Goal: Task Accomplishment & Management: Manage account settings

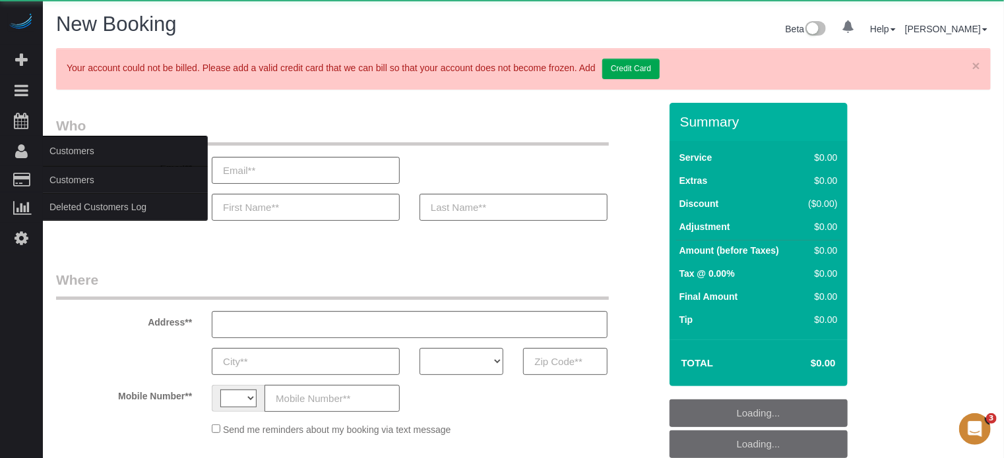
select select "number:9"
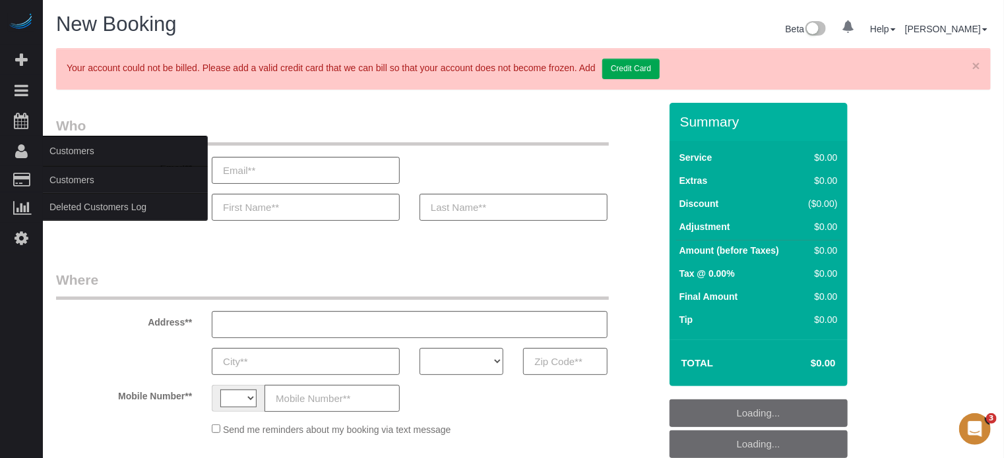
select select "string:[GEOGRAPHIC_DATA]"
select select "object:643"
click at [63, 177] on link "Customers" at bounding box center [125, 180] width 165 height 26
select select "4"
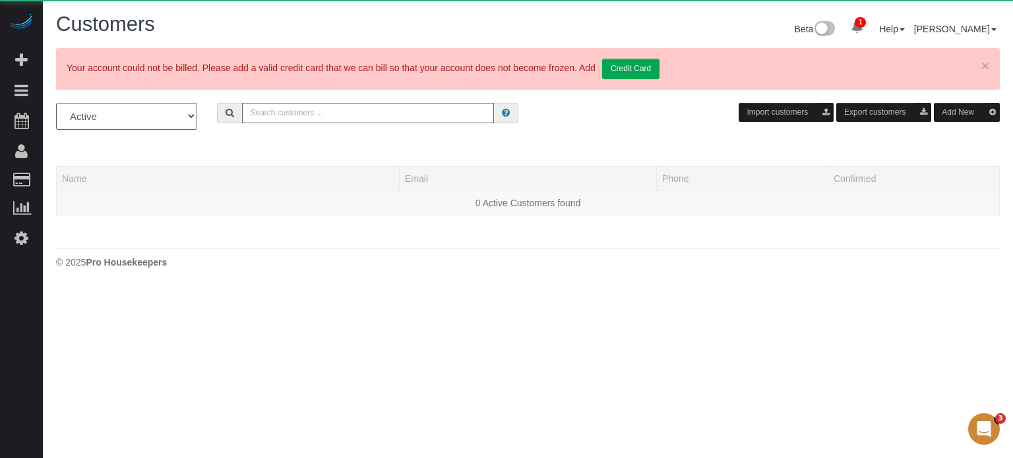
click at [944, 110] on button "Add New" at bounding box center [967, 112] width 66 height 19
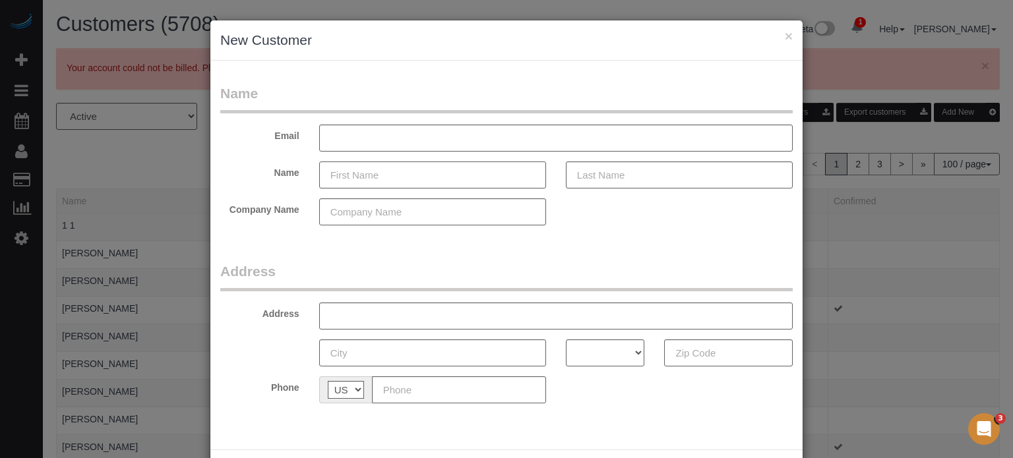
click at [399, 183] on input "text" at bounding box center [432, 175] width 227 height 27
type input "[PERSON_NAME]"
click at [618, 181] on input "text" at bounding box center [679, 175] width 227 height 27
type input "[PERSON_NAME]"
click at [992, 255] on div "× New Customer Name Email Name Kacie Laferriere Company Name Address Address AK…" at bounding box center [506, 229] width 1013 height 458
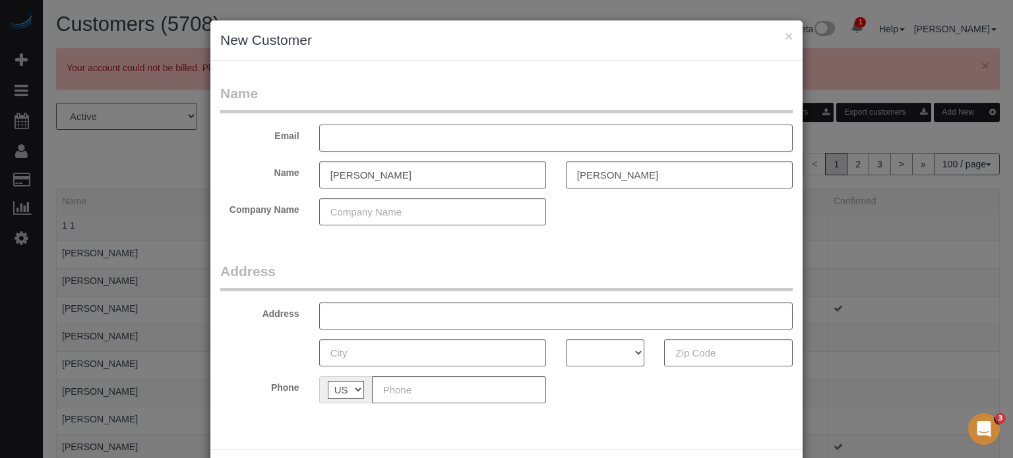
click at [361, 133] on input "text" at bounding box center [555, 138] width 473 height 27
click at [363, 133] on input "text" at bounding box center [555, 138] width 473 height 27
click at [979, 266] on div "× New Customer Name Email kacieb.l Name Kacie Laferriere Company Name Address A…" at bounding box center [506, 229] width 1013 height 458
click at [588, 175] on input "Laferriere" at bounding box center [679, 175] width 227 height 27
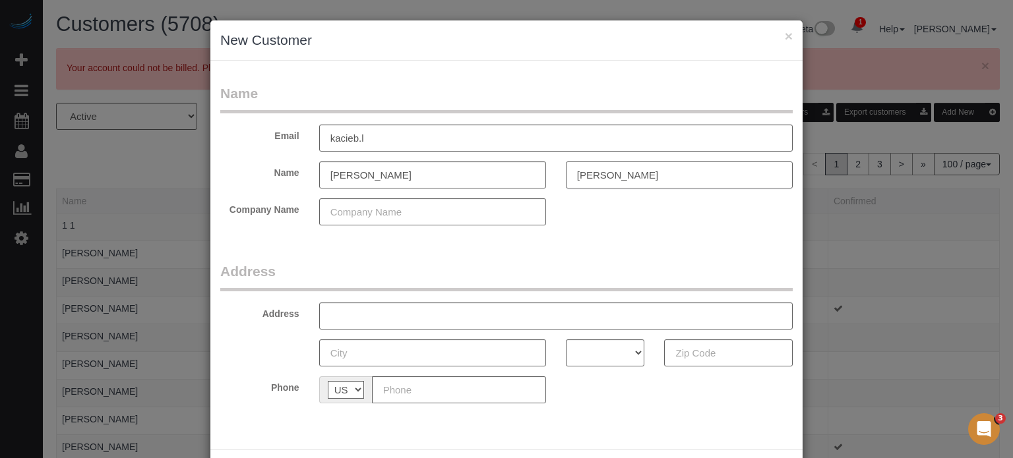
click at [588, 175] on input "Laferriere" at bounding box center [679, 175] width 227 height 27
click at [377, 135] on input "kacieb.l" at bounding box center [555, 138] width 473 height 27
paste input "Laferriere"
click at [362, 136] on input "kacieb.Laferriere@gmail.com" at bounding box center [555, 138] width 473 height 27
click at [399, 137] on input "kacieb.laferriere@gmail.com" at bounding box center [555, 138] width 473 height 27
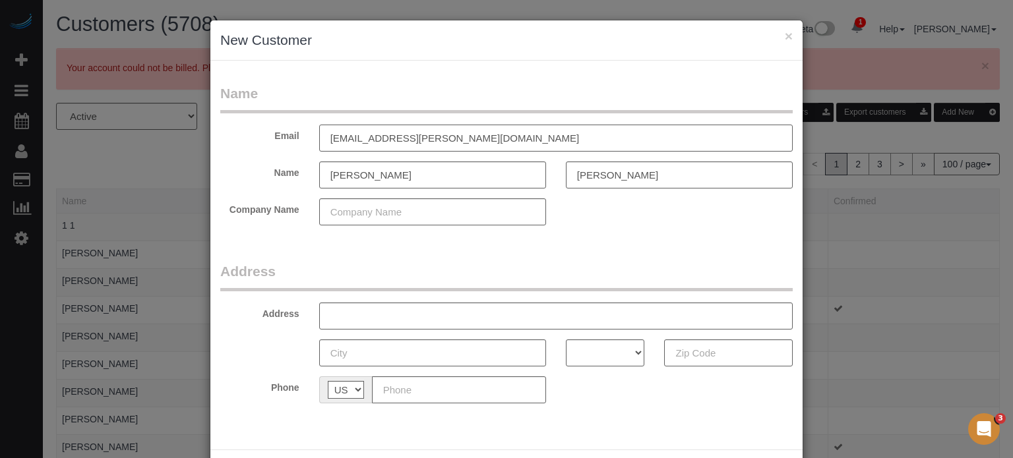
click at [475, 144] on input "kacieb.laferriere@gmail.com" at bounding box center [555, 138] width 473 height 27
type input "kacieb.laferriere@gmail.com"
click at [407, 387] on input "text" at bounding box center [459, 390] width 174 height 27
paste input "(207) 577-8520"
click at [374, 387] on input "(207) 577-8520" at bounding box center [459, 390] width 174 height 27
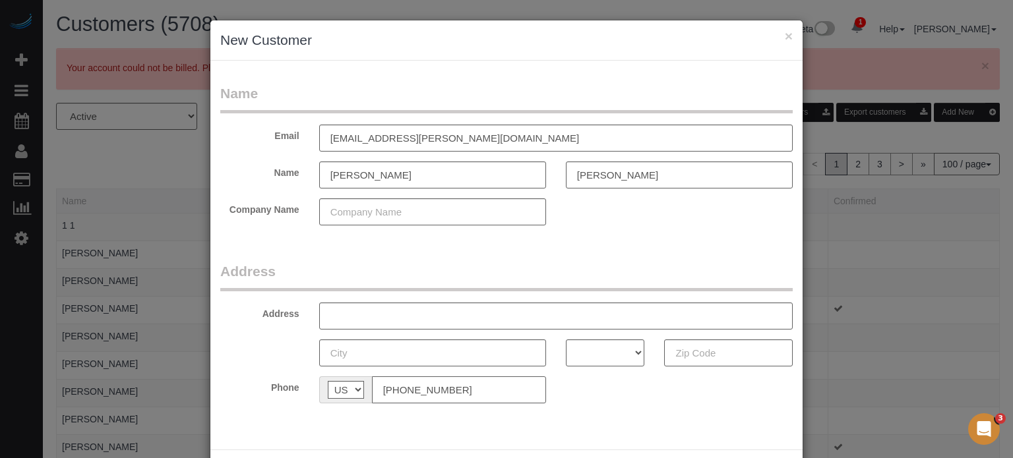
type input "(207) 577-8520"
click at [411, 316] on input "text" at bounding box center [555, 316] width 473 height 27
click at [387, 316] on input "text" at bounding box center [555, 316] width 473 height 27
paste input "11014 High Noon Trl, Duette, FL 34219, USA"
click at [433, 310] on input "11014 High Noon Trl, Duette, FL 34219, USA" at bounding box center [555, 316] width 473 height 27
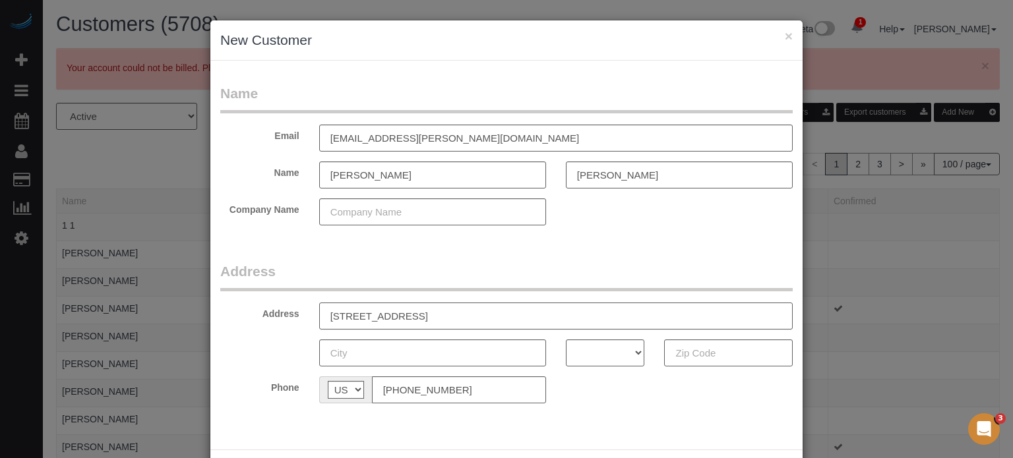
click at [433, 310] on input "11014 High Noon Trl, Duette, FL 34219, USA" at bounding box center [555, 316] width 473 height 27
click at [435, 318] on input "11014 High Noon Trl, Duette, FL 34219, USA" at bounding box center [555, 316] width 473 height 27
type input "11014 High Noon Trl, , FL 34219, USA"
click at [402, 350] on input "text" at bounding box center [432, 353] width 227 height 27
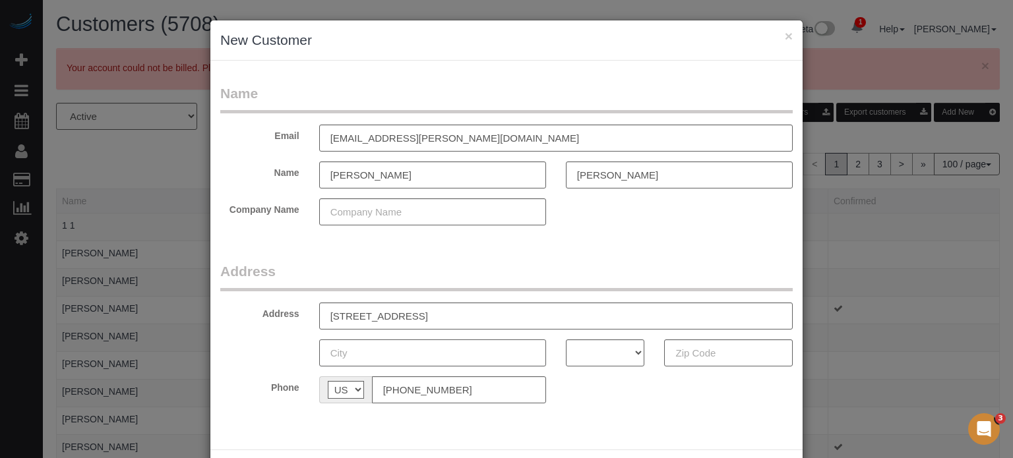
paste input "Duette"
click at [345, 357] on input "Duette" at bounding box center [432, 353] width 227 height 27
type input "Parrish"
click at [453, 314] on input "11014 High Noon Trl, , FL 34219, USA" at bounding box center [555, 316] width 473 height 27
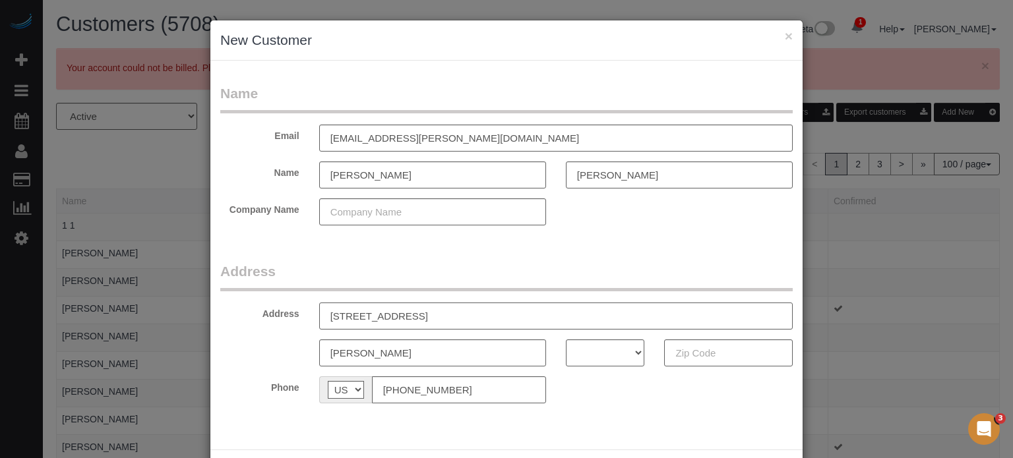
click at [453, 314] on input "11014 High Noon Trl, , FL 34219, USA" at bounding box center [555, 316] width 473 height 27
click at [717, 357] on input "text" at bounding box center [728, 353] width 129 height 27
paste input "34219"
type input "34219"
drag, startPoint x: 509, startPoint y: 317, endPoint x: 425, endPoint y: 318, distance: 83.8
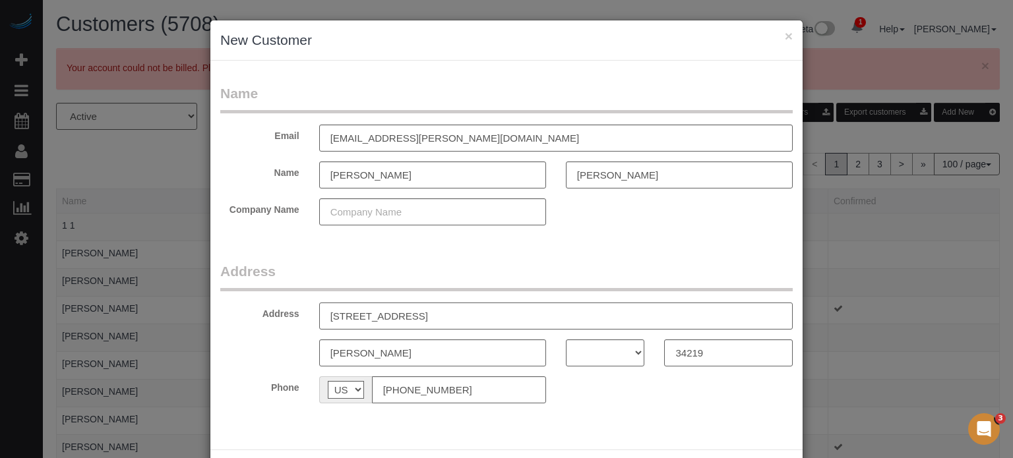
click at [425, 318] on input "11014 High Noon Trl, , FL 34219, USA" at bounding box center [555, 316] width 473 height 27
type input "11014 High Noon Trl, ,"
click at [584, 351] on select "AK AL AR AZ CA CO CT DC DE FL GA HI IA ID IL IN KS KY LA MA MD ME MI MN MO MS M…" at bounding box center [605, 353] width 79 height 27
select select "FL"
click at [566, 340] on select "AK AL AR AZ CA CO CT DC DE FL GA HI IA ID IL IN KS KY LA MA MD ME MI MN MO MS M…" at bounding box center [605, 353] width 79 height 27
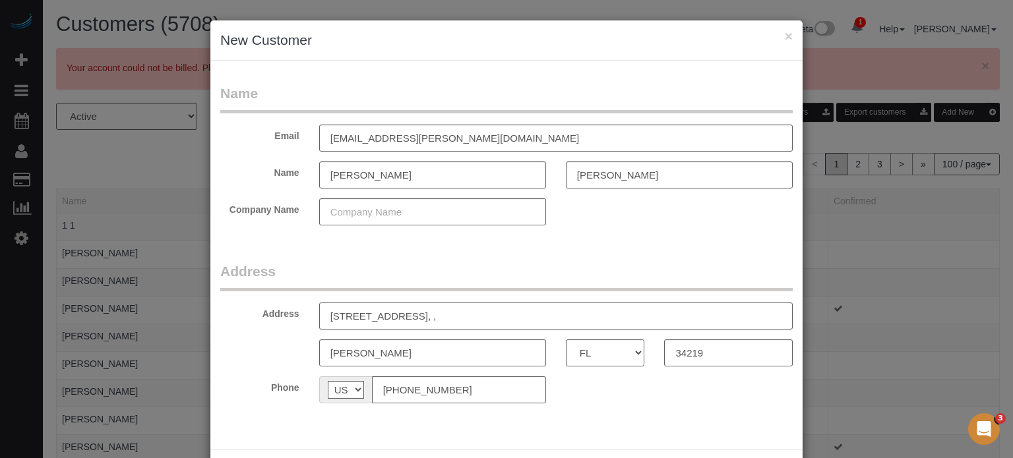
click at [489, 322] on input "11014 High Noon Trl, ," at bounding box center [555, 316] width 473 height 27
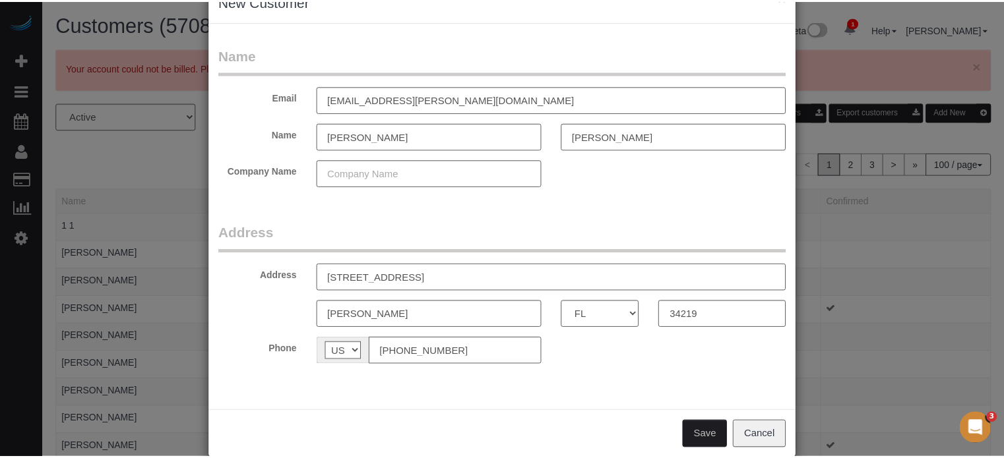
scroll to position [58, 0]
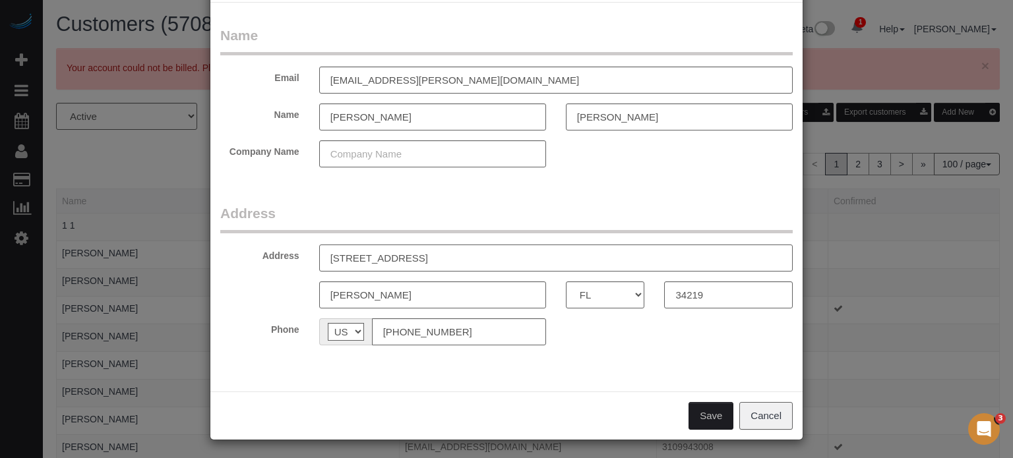
type input "11014 High Noon Trl"
click at [698, 421] on button "Save" at bounding box center [710, 416] width 45 height 28
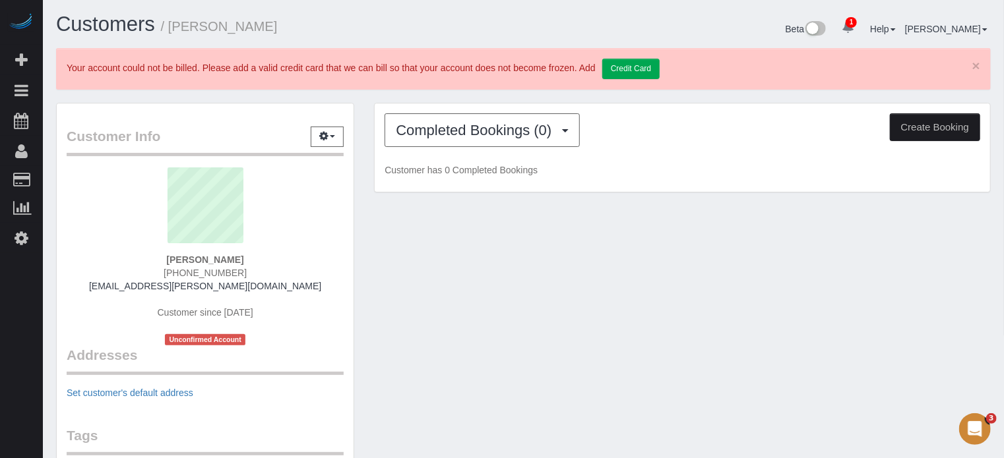
click at [950, 130] on button "Create Booking" at bounding box center [935, 127] width 90 height 28
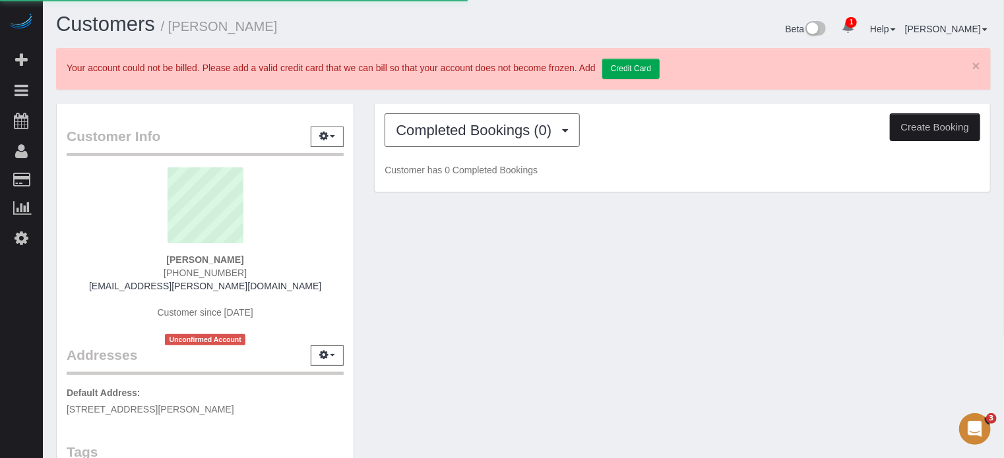
select select "FL"
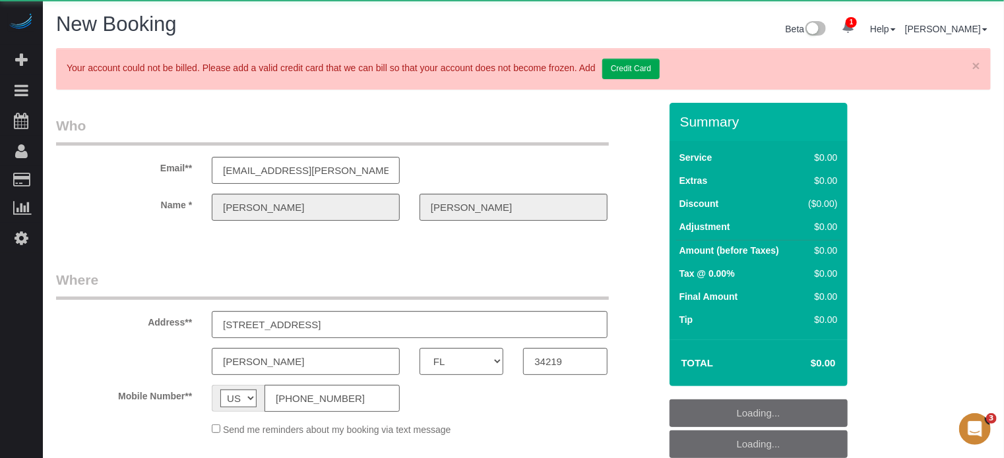
select select "object:2255"
select select "number:9"
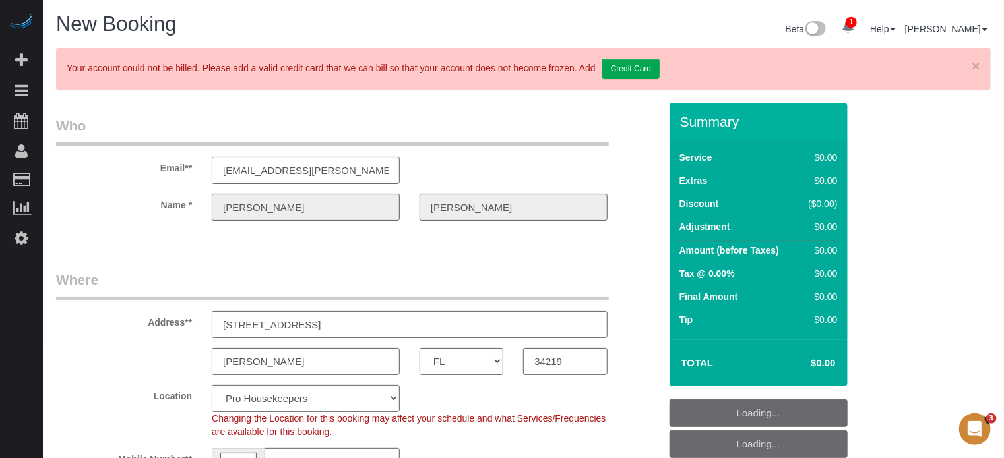
select select "4"
select select "object:2851"
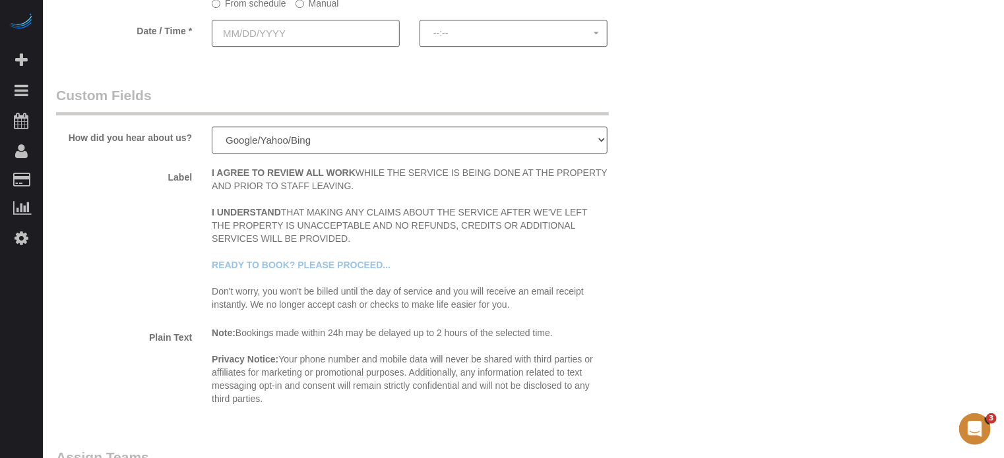
scroll to position [2453, 0]
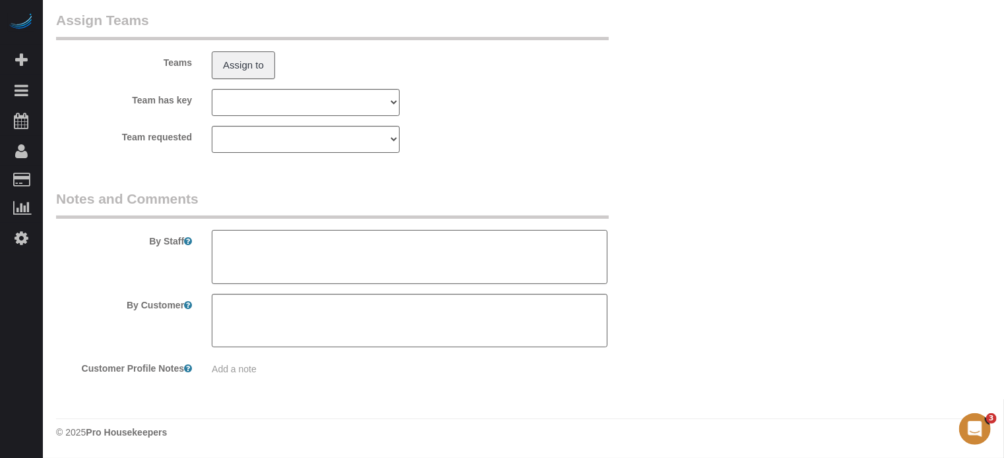
click at [400, 234] on textarea at bounding box center [410, 257] width 396 height 54
click at [497, 249] on textarea at bounding box center [410, 257] width 396 height 54
click at [493, 241] on textarea at bounding box center [410, 257] width 396 height 54
click at [498, 245] on textarea at bounding box center [410, 257] width 396 height 54
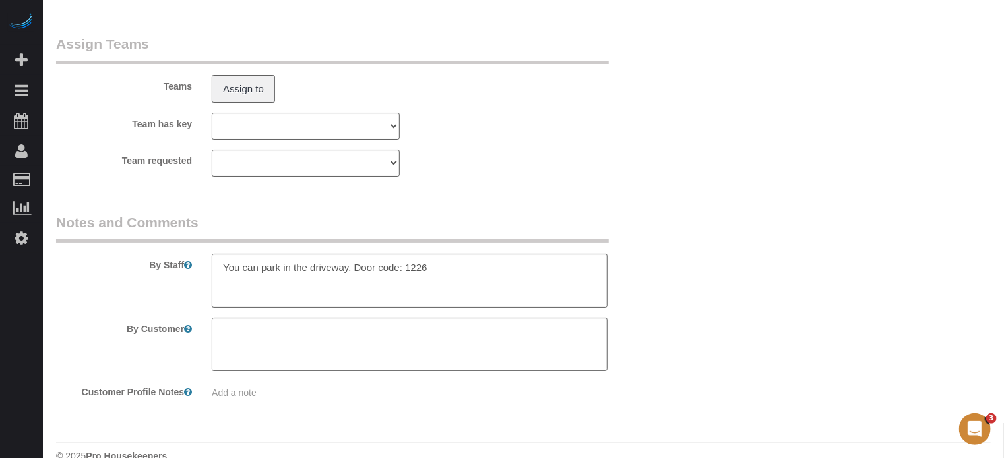
scroll to position [2446, 0]
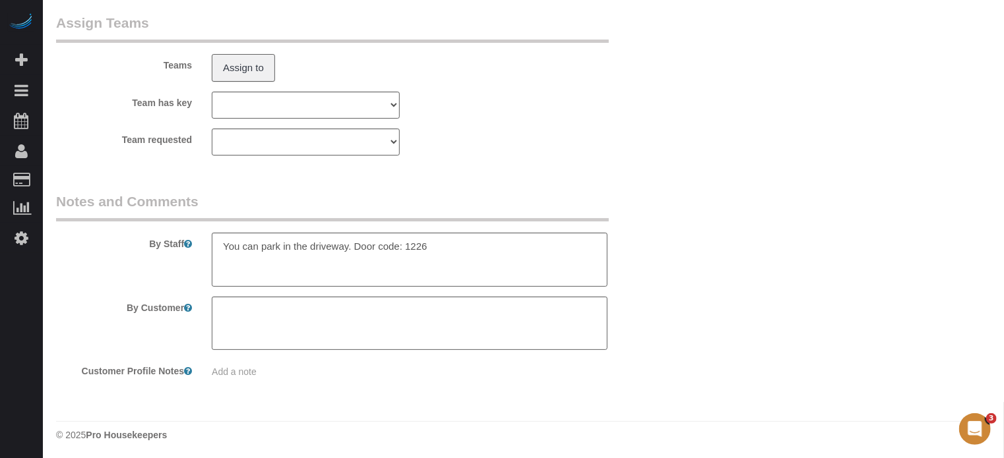
drag, startPoint x: 981, startPoint y: 236, endPoint x: 840, endPoint y: 266, distance: 144.2
click at [479, 260] on textarea at bounding box center [410, 260] width 396 height 54
type textarea "You can park in the driveway. Door code: 1226 and hit the checkmark"
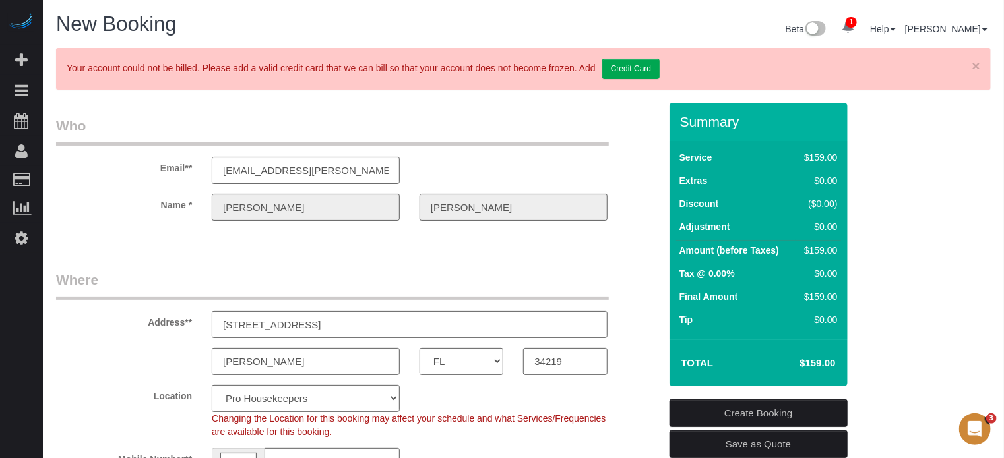
scroll to position [158, 0]
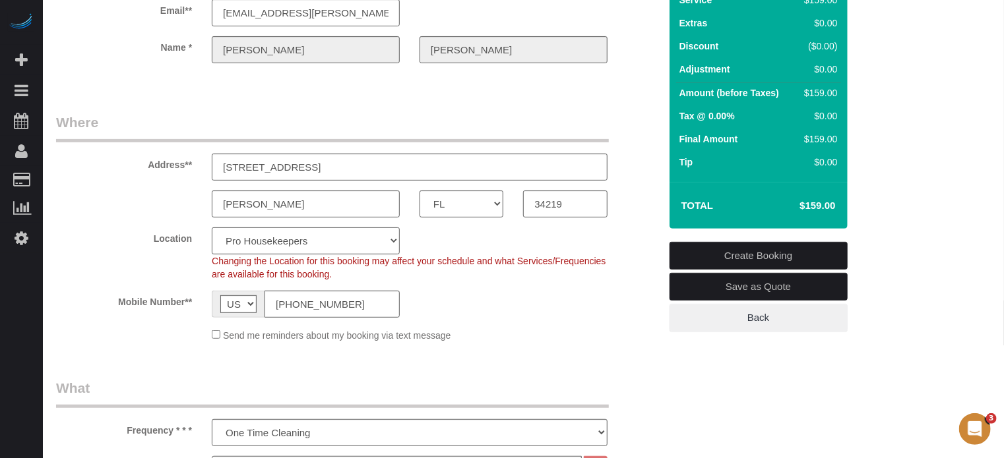
click at [356, 242] on select "Pro Housekeepers Atlanta Austin Boston Chicago Cincinnati Clearwater Denver Ft …" at bounding box center [306, 240] width 188 height 27
select select "22"
click at [212, 227] on select "Pro Housekeepers Atlanta Austin Boston Chicago Cincinnati Clearwater Denver Ft …" at bounding box center [306, 240] width 188 height 27
select select "object:2863"
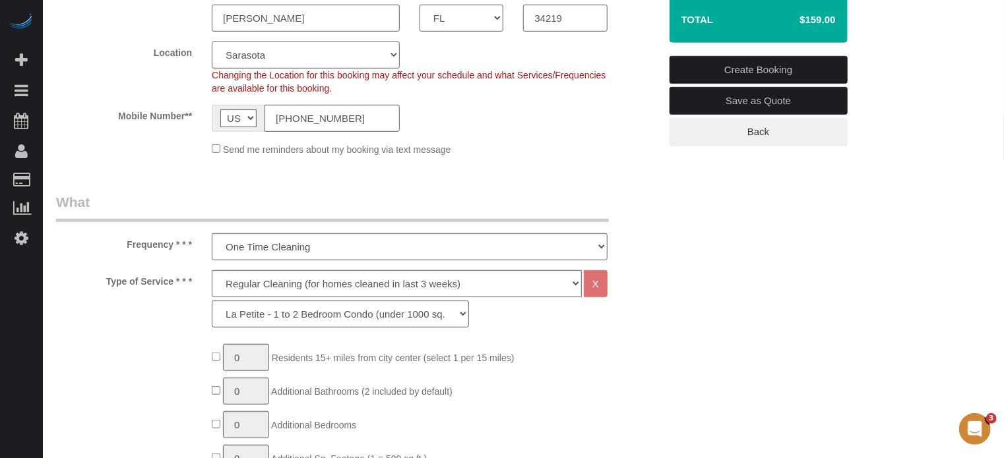
scroll to position [421, 0]
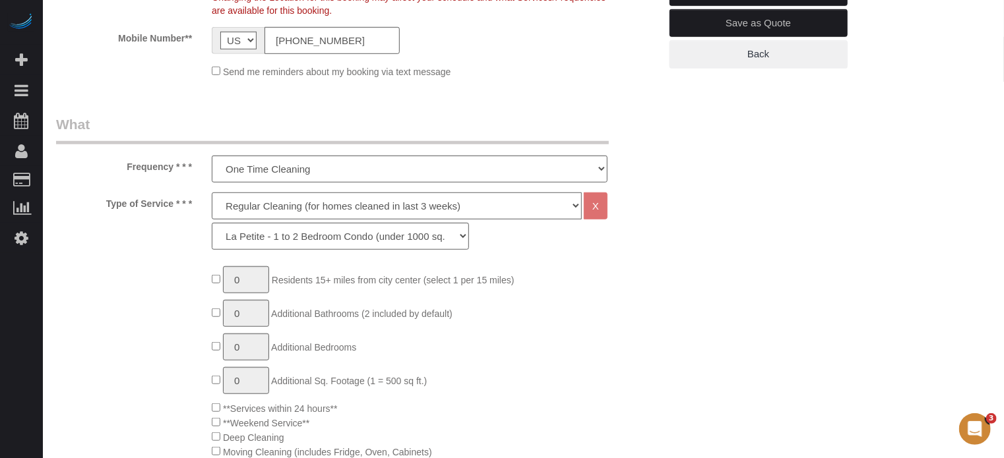
click at [247, 200] on select "Deep Cleaning (for homes that have not been cleaned in 3+ weeks) Spruce Regular…" at bounding box center [397, 206] width 370 height 27
select select "6"
click at [212, 193] on select "Deep Cleaning (for homes that have not been cleaned in 3+ weeks) Spruce Regular…" at bounding box center [397, 206] width 370 height 27
click at [266, 229] on select "La Petite - 1 to 2 Bedroom Condo (under 1000 sq. ft.) La Petite II - 2 Bedroom …" at bounding box center [340, 236] width 257 height 27
select select "162"
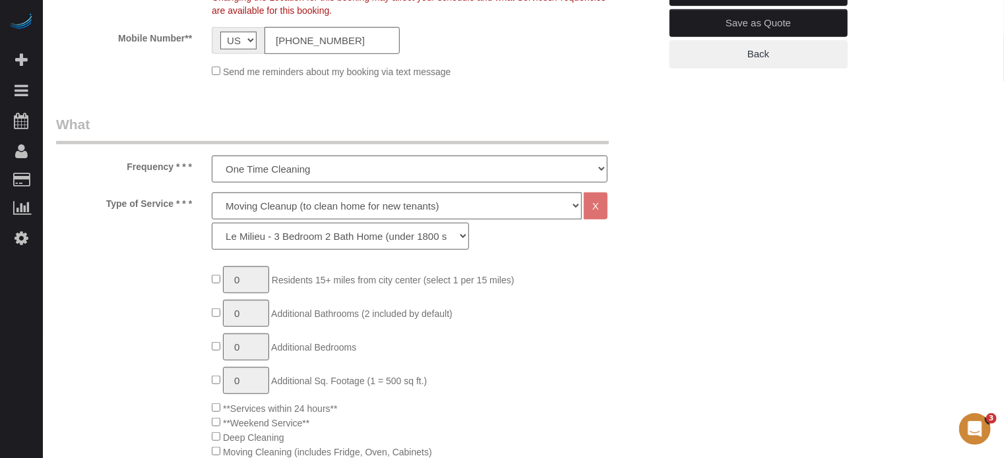
click at [212, 223] on select "La Petite - 1 to 2 Bedroom Condo (under 1000 sq. ft.) La Petite II - 2 Bedroom …" at bounding box center [340, 236] width 257 height 27
type input "1"
click at [251, 283] on input "1" at bounding box center [246, 279] width 46 height 27
type input "2"
drag, startPoint x: 646, startPoint y: 307, endPoint x: 653, endPoint y: 306, distance: 6.6
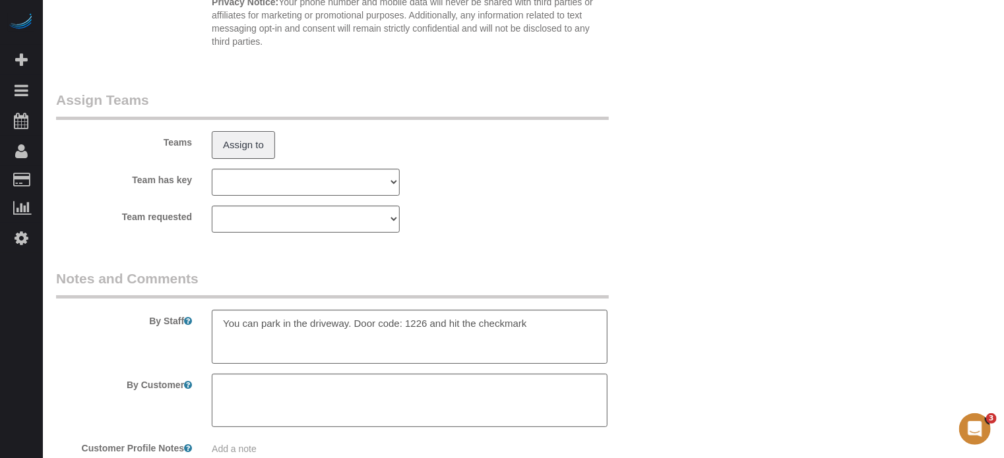
scroll to position [2383, 0]
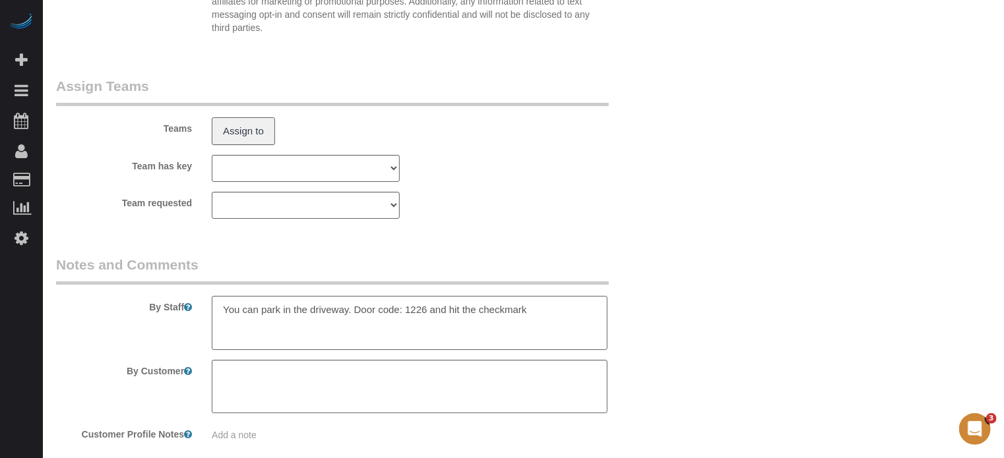
click at [582, 330] on textarea at bounding box center [410, 323] width 396 height 54
type textarea "You can park in the driveway. Door code: 1226 and hit the checkmark. Vacant. Ut…"
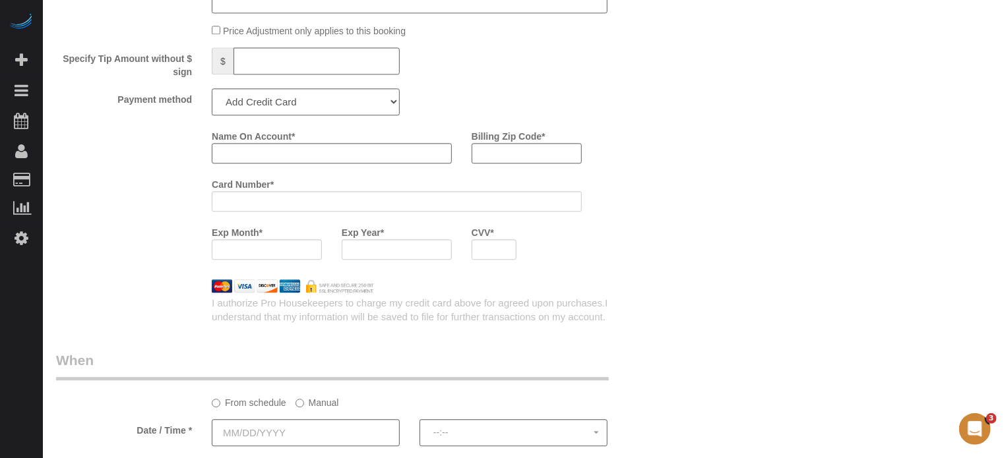
scroll to position [1583, 0]
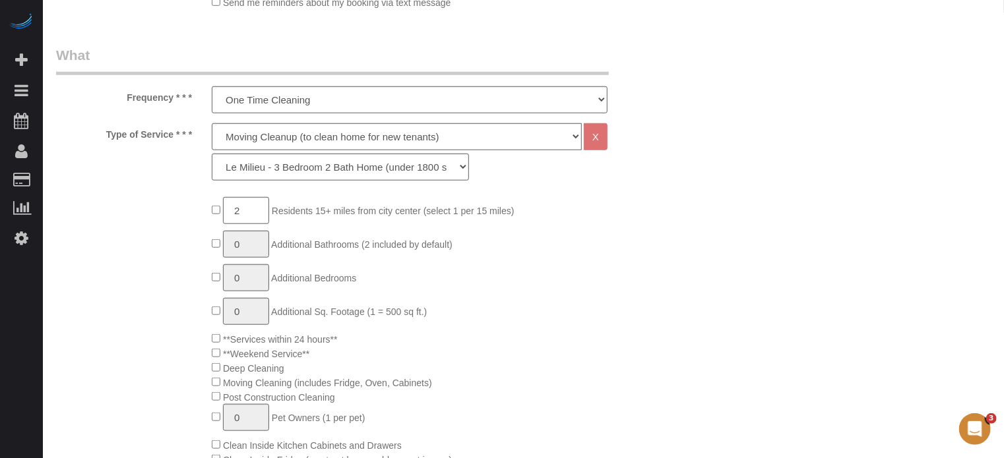
scroll to position [119, 0]
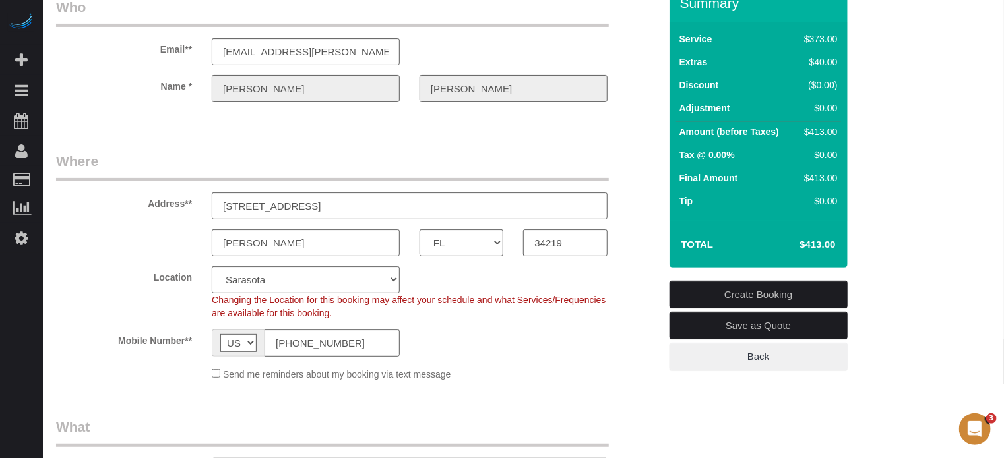
click at [195, 90] on div "Name * Kacie Laferriere" at bounding box center [357, 88] width 623 height 27
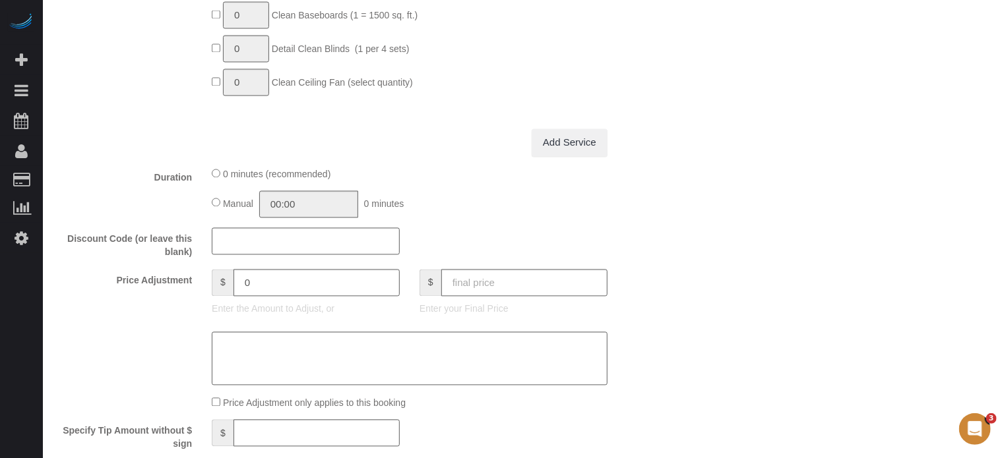
scroll to position [1503, 0]
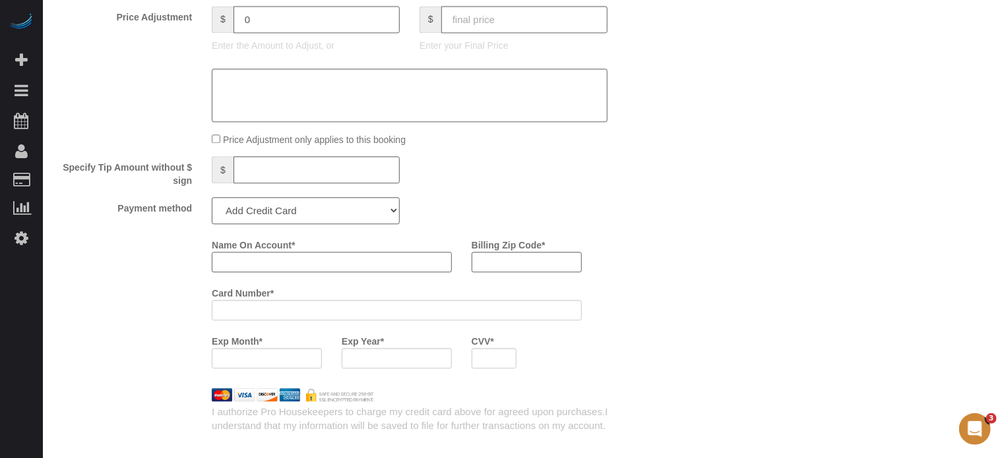
click at [307, 261] on input "Name On Account *" at bounding box center [332, 262] width 240 height 20
paste input "Kacie"
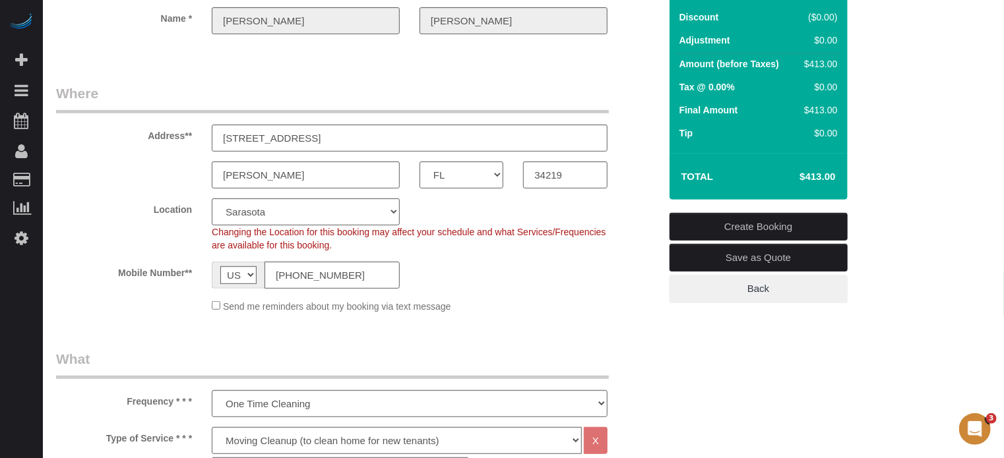
scroll to position [53, 0]
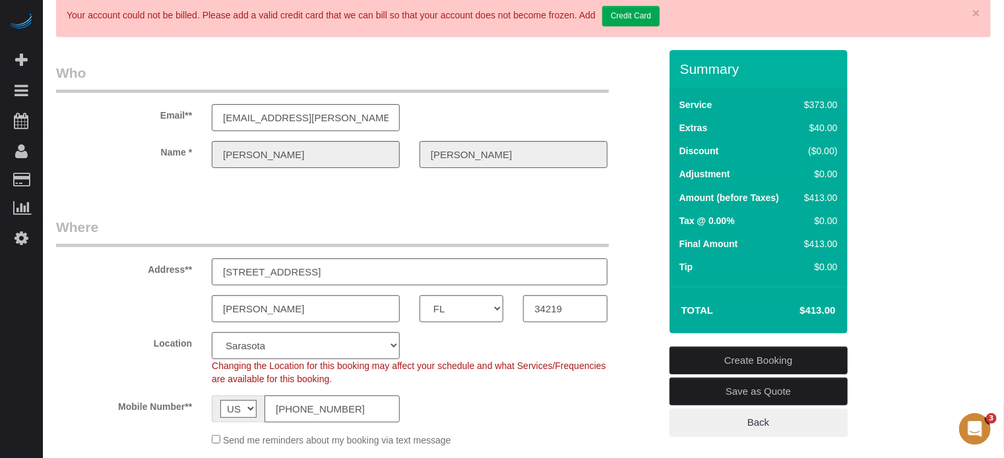
click at [386, 153] on div "Name * Kacie Laferriere" at bounding box center [357, 154] width 623 height 27
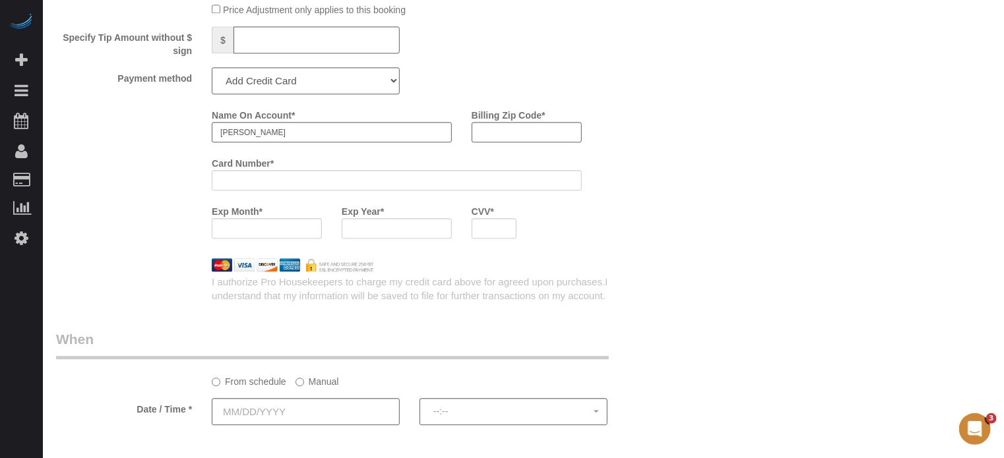
scroll to position [1635, 0]
click at [277, 137] on input "Kacie" at bounding box center [332, 130] width 240 height 20
paste input "Laferriere"
type input "Kacie Laferriere"
click at [196, 159] on div "Name On Account * Kacie Laferriere Billing Zip Code * Card Number * Exp Month *…" at bounding box center [357, 174] width 623 height 144
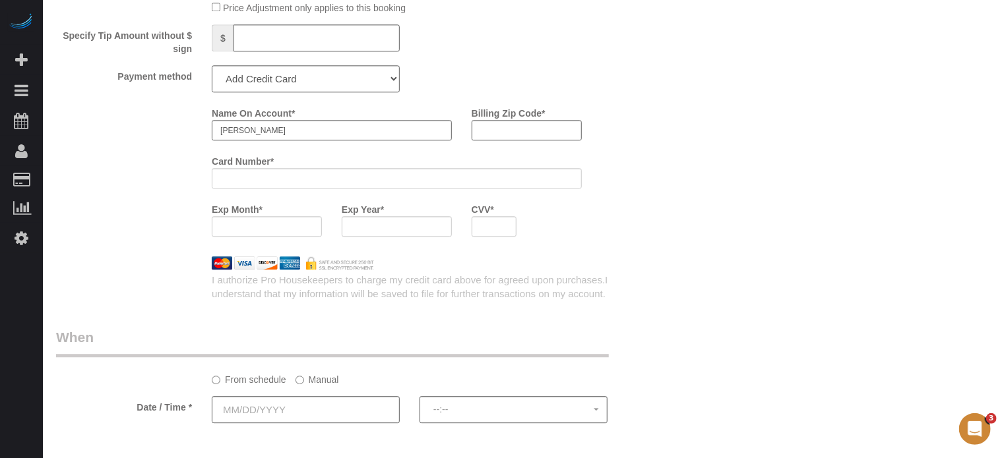
click at [198, 146] on div "Name On Account * Kacie Laferriere Billing Zip Code * Card Number * Exp Month *…" at bounding box center [357, 174] width 623 height 144
click at [507, 131] on input "Billing Zip Code *" at bounding box center [526, 130] width 110 height 20
click at [512, 135] on input "Billing Zip Code *" at bounding box center [526, 130] width 110 height 20
type input "34219"
click at [658, 144] on div "Name On Account * Kacie Laferriere Billing Zip Code * 34219 Card Number * Exp M…" at bounding box center [435, 174] width 467 height 144
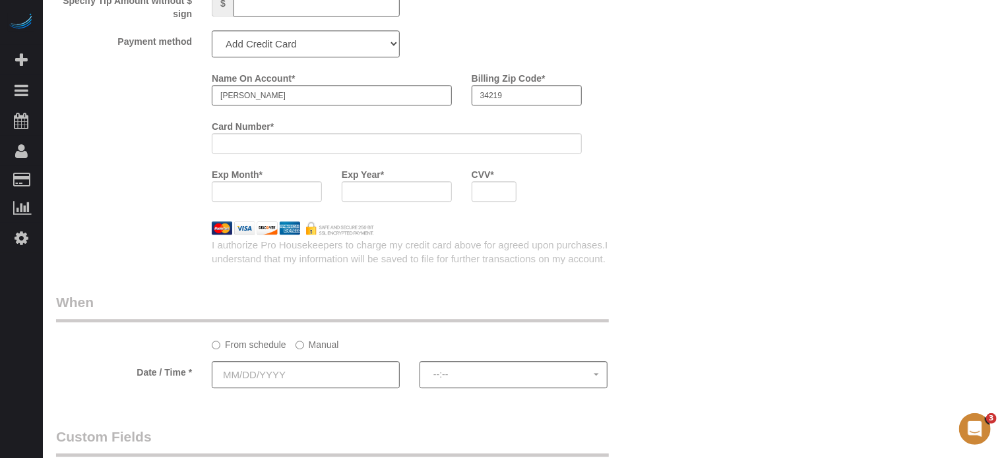
scroll to position [1701, 0]
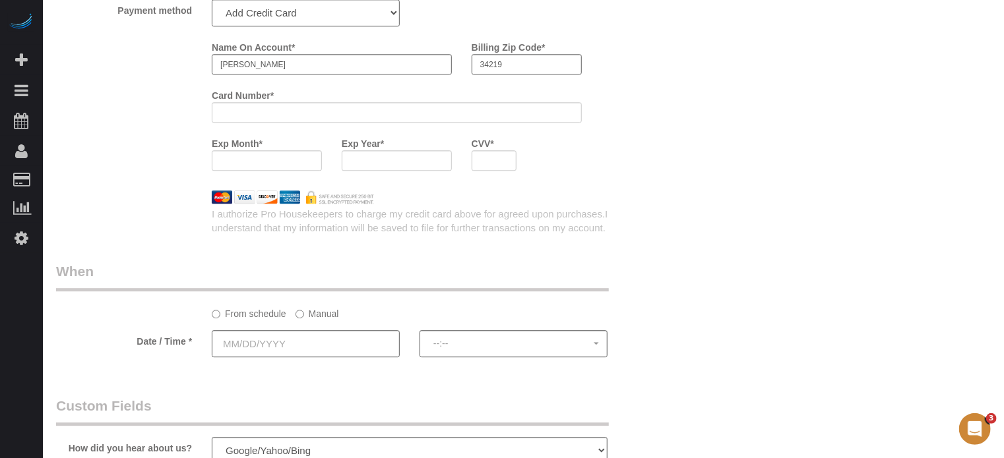
click at [144, 181] on div "Name On Account * Kacie Laferriere Billing Zip Code * 34219 Card Number * Exp M…" at bounding box center [357, 108] width 623 height 144
click at [318, 352] on input "text" at bounding box center [306, 343] width 188 height 27
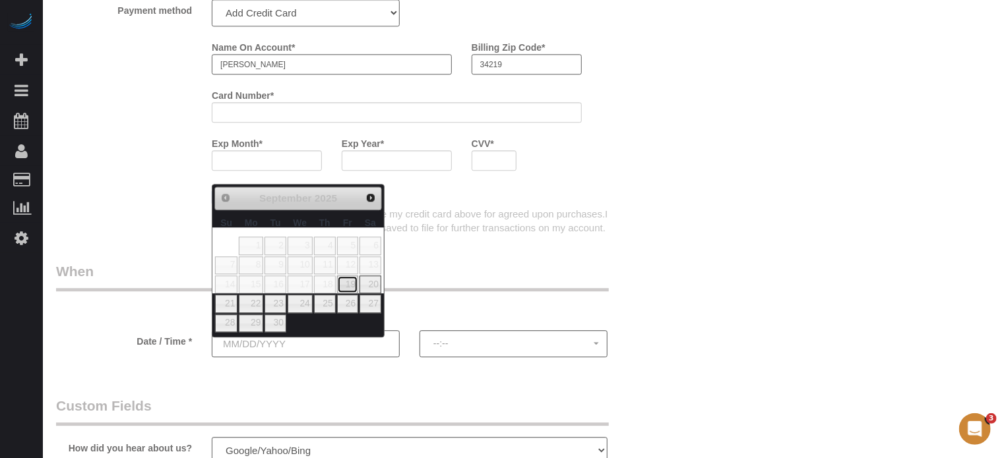
click at [346, 286] on link "19" at bounding box center [347, 285] width 21 height 18
type input "09/19/2025"
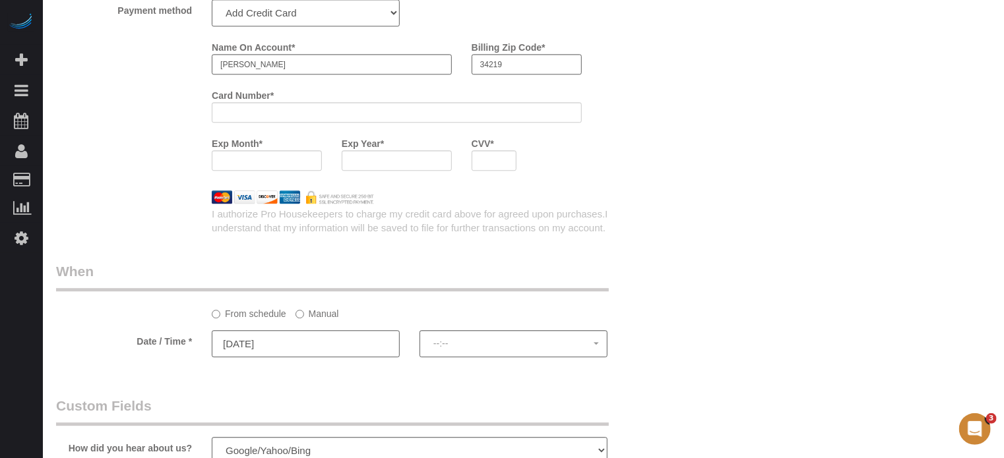
select select "spot1"
click at [651, 204] on div at bounding box center [357, 197] width 623 height 13
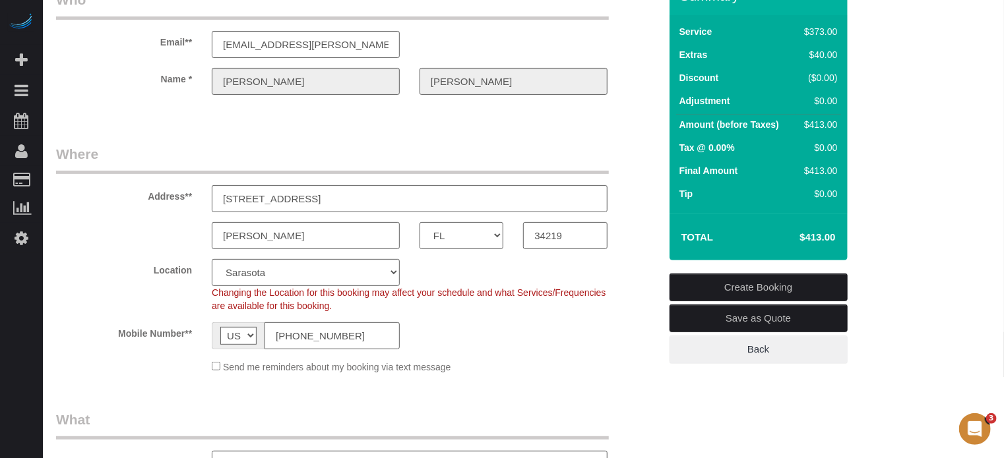
scroll to position [119, 0]
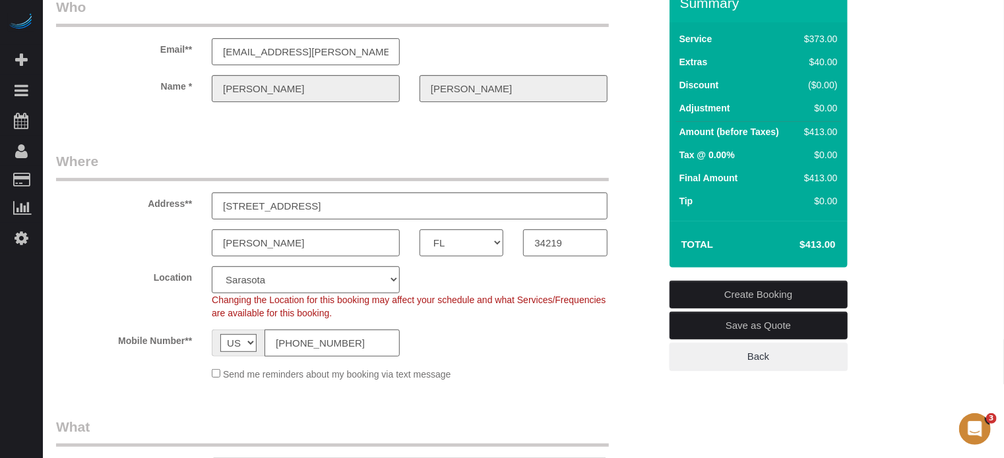
click at [721, 297] on link "Create Booking" at bounding box center [758, 295] width 178 height 28
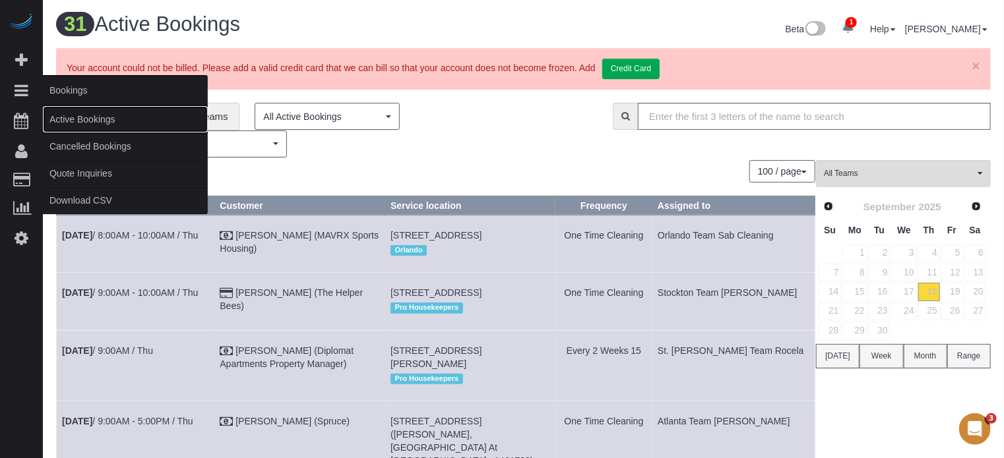
click at [61, 113] on link "Active Bookings" at bounding box center [125, 119] width 165 height 26
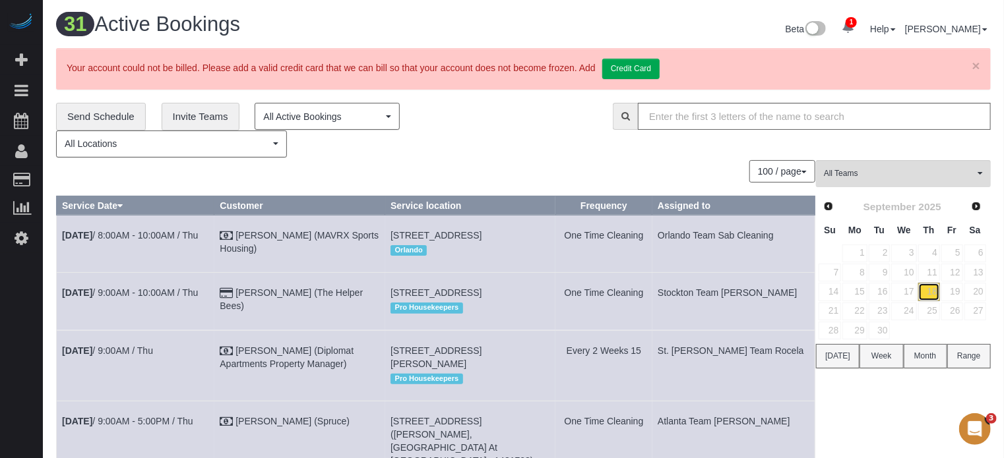
click at [930, 291] on link "18" at bounding box center [929, 292] width 22 height 18
click at [572, 175] on div "100 / page 10 / page 20 / page 30 / page 40 / page 50 / page 100 / page" at bounding box center [435, 171] width 759 height 22
drag, startPoint x: 592, startPoint y: 181, endPoint x: 680, endPoint y: 181, distance: 88.4
click at [592, 181] on div "100 / page 10 / page 20 / page 30 / page 40 / page 50 / page 100 / page" at bounding box center [435, 171] width 759 height 22
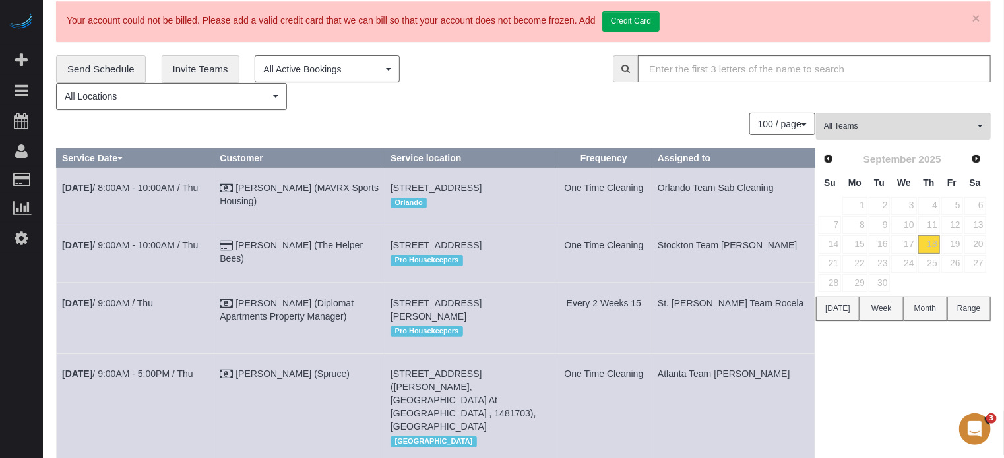
scroll to position [65, 0]
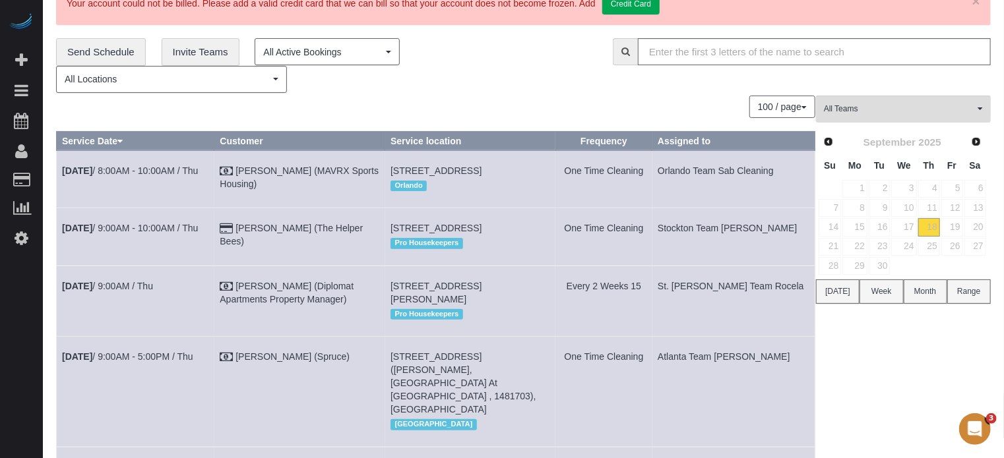
click at [512, 107] on div "100 / page 10 / page 20 / page 30 / page 40 / page 50 / page 100 / page" at bounding box center [435, 107] width 759 height 22
click at [957, 227] on link "19" at bounding box center [952, 227] width 22 height 18
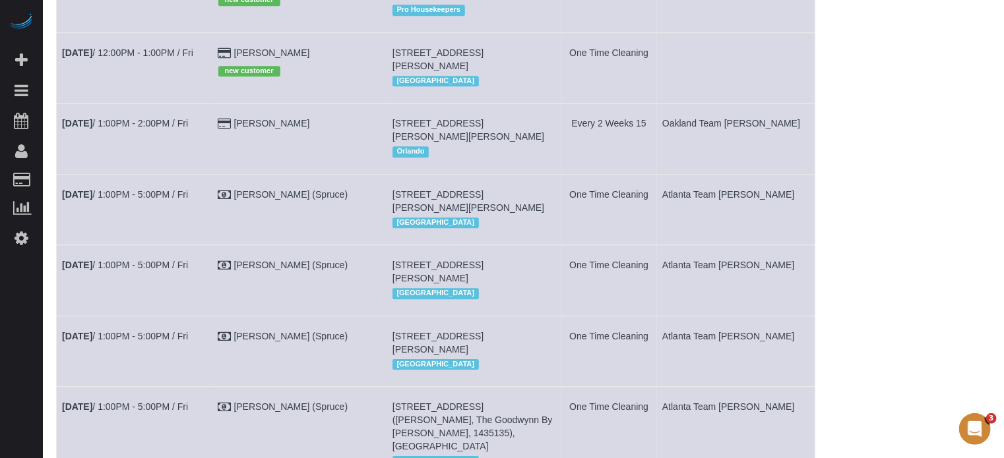
scroll to position [1724, 0]
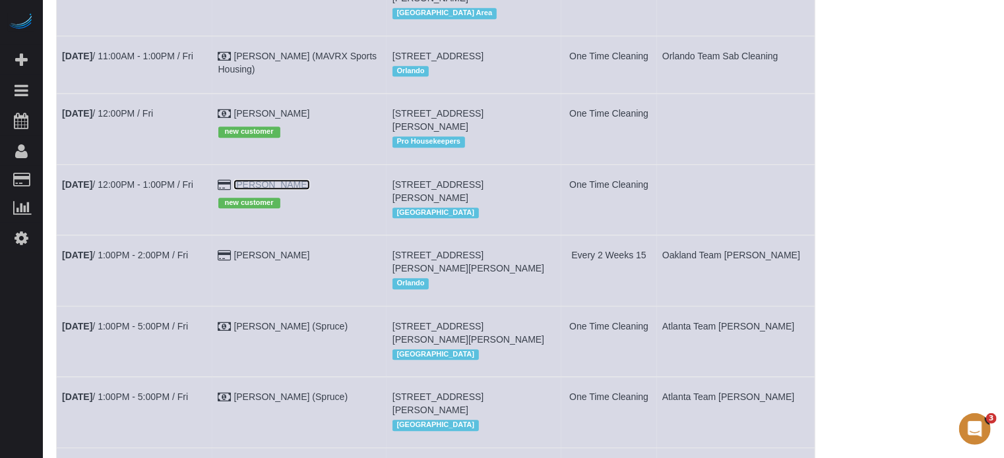
click at [290, 190] on link "Kacie Laferriere" at bounding box center [271, 184] width 76 height 11
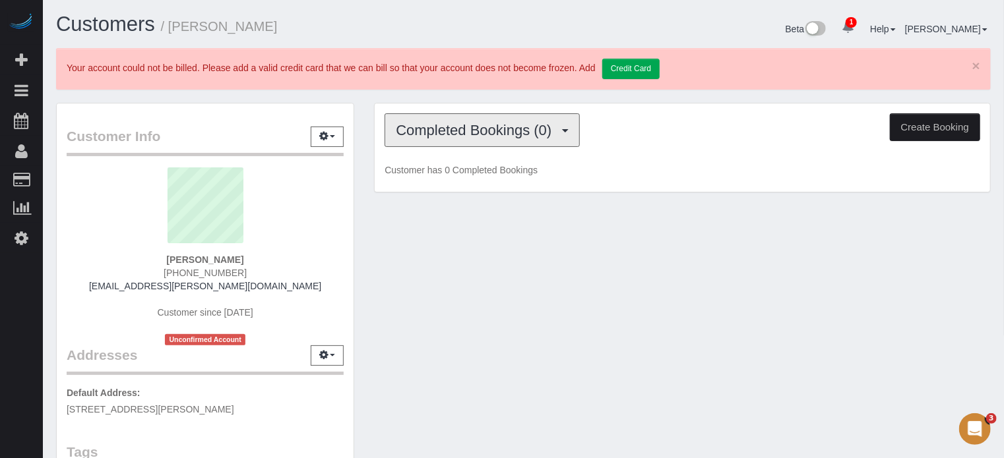
click at [475, 132] on span "Completed Bookings (0)" at bounding box center [477, 130] width 162 height 16
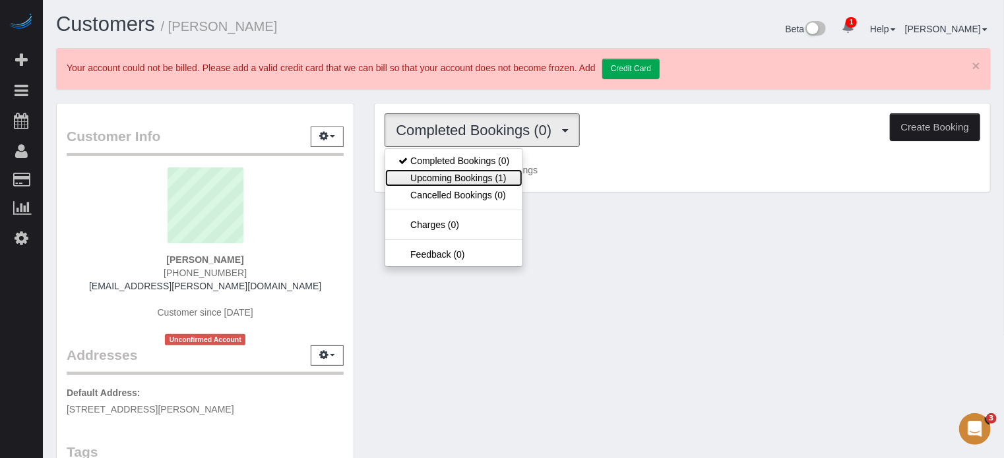
click at [482, 176] on link "Upcoming Bookings (1)" at bounding box center [453, 177] width 137 height 17
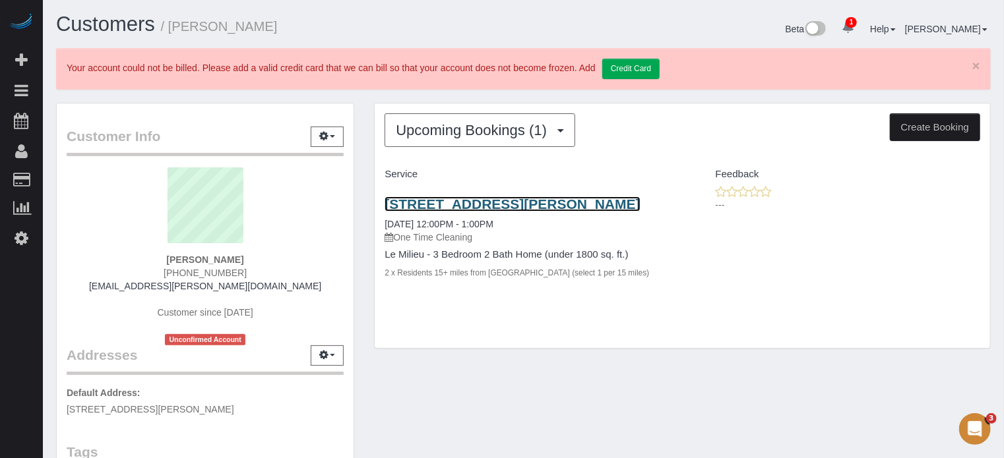
click at [430, 202] on link "11014 High Noon Trl, Parrish, FL 34219" at bounding box center [511, 203] width 255 height 15
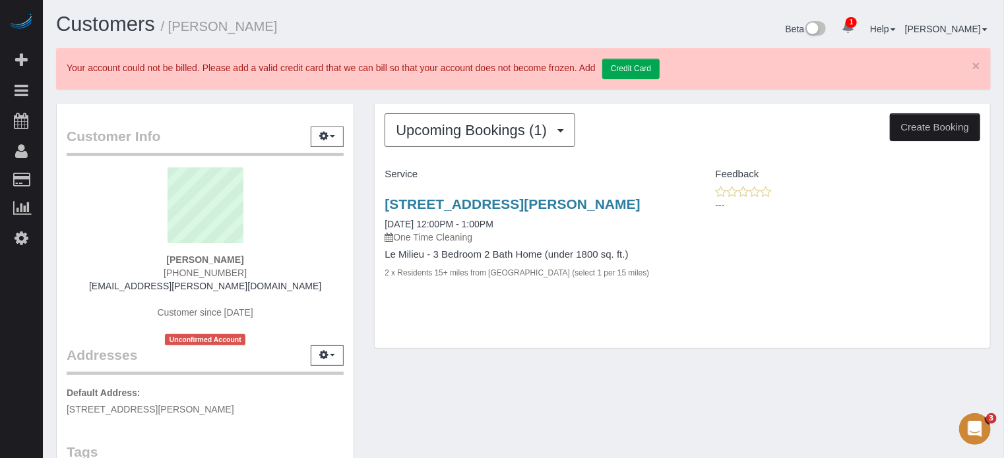
click at [217, 255] on strong "Kacie Laferriere" at bounding box center [204, 260] width 77 height 11
copy div "Kacie Laferriere"
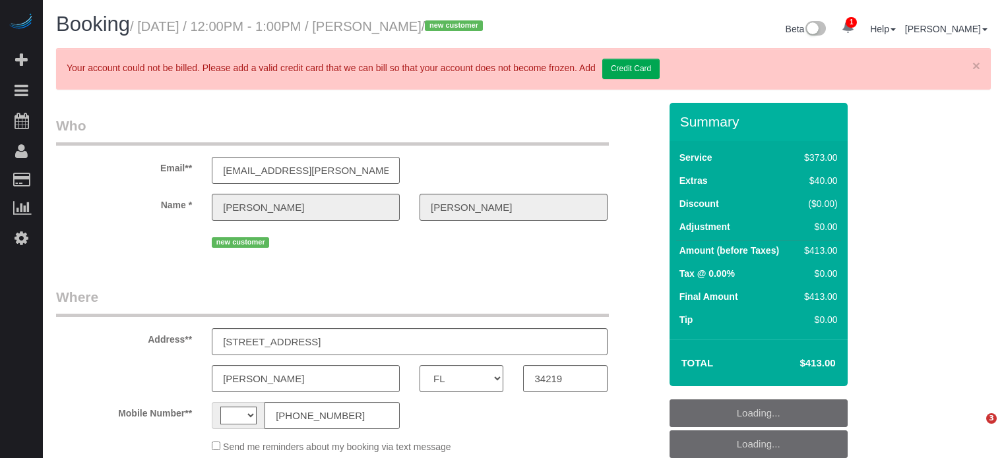
select select "FL"
select select "string:[GEOGRAPHIC_DATA]"
select select "string:fspay-29fd7fa4-bc9c-4cb8-ad7f-c3a7aa5f4908"
select select "number:9"
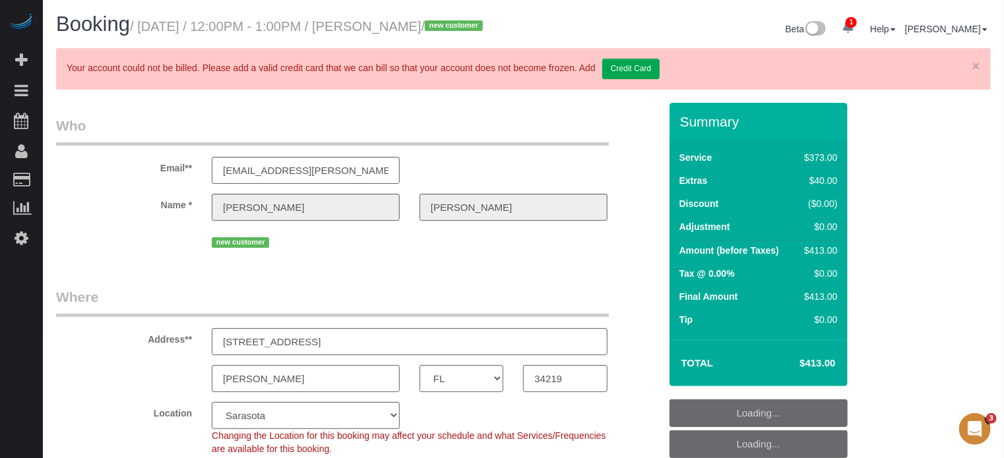
select select "object:699"
select select "6"
select select "spot1"
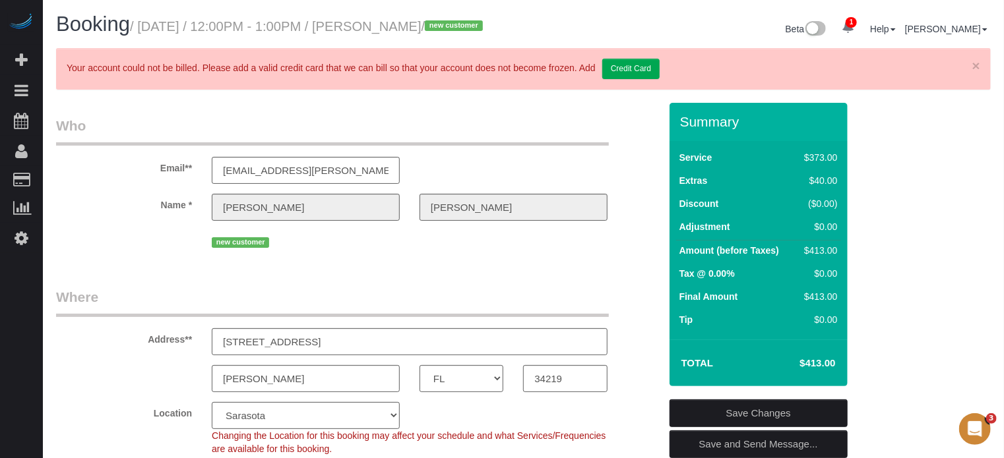
click at [9, 305] on div "1 Beta Your Notifications You have 0 alerts × You have 13 to charge for 09/15/2…" at bounding box center [21, 229] width 43 height 458
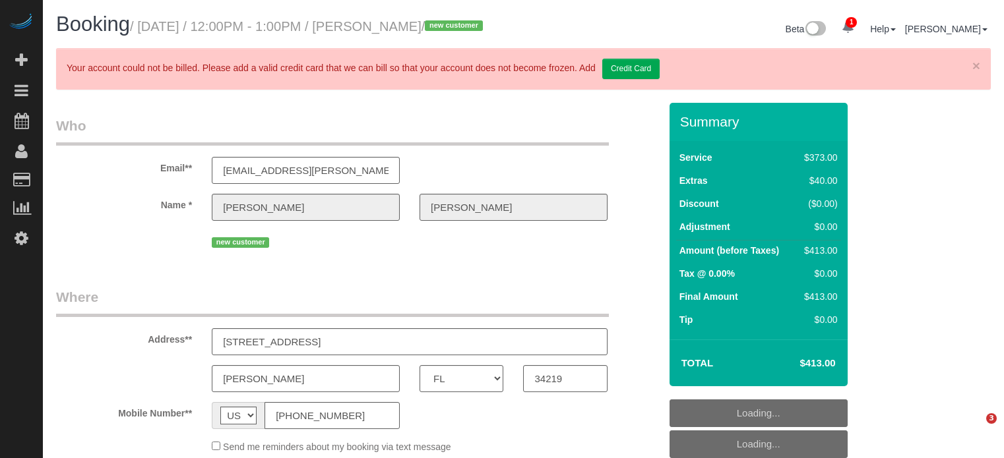
select select "FL"
select select "6"
select select "spot1"
select select "number:9"
select select "object:849"
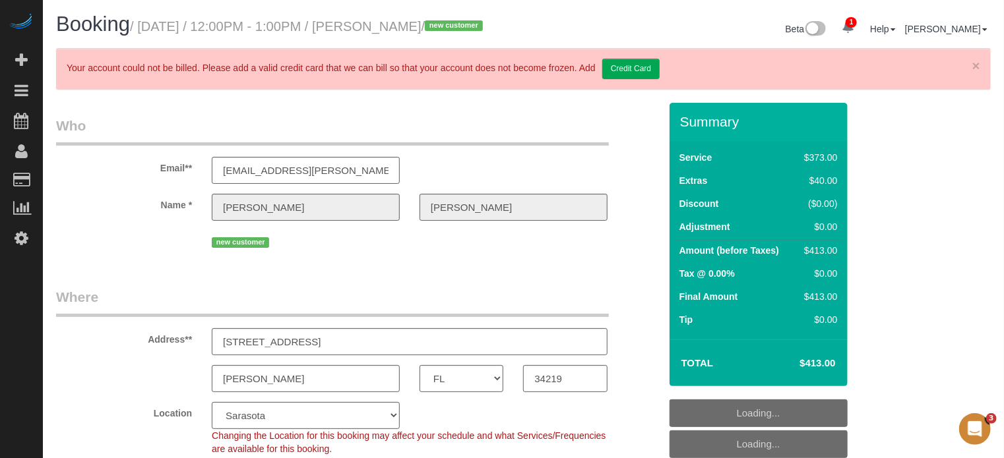
select select "spot18"
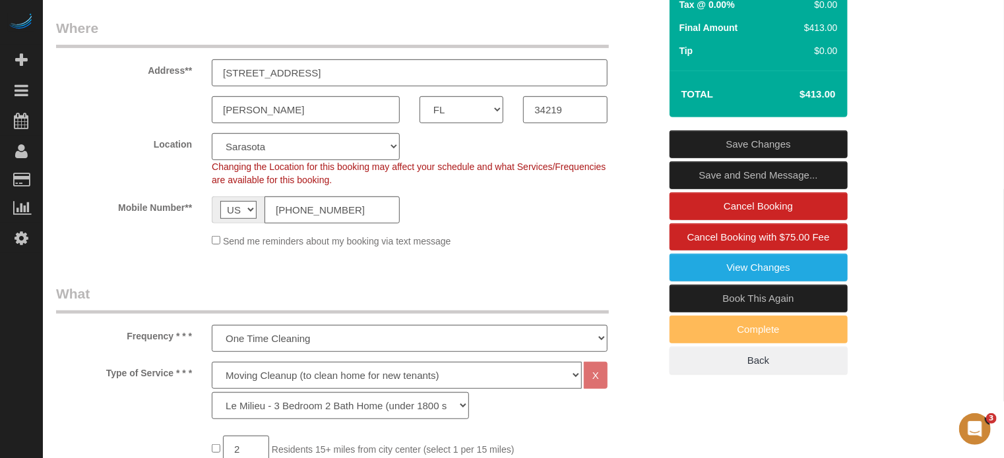
scroll to position [272, 0]
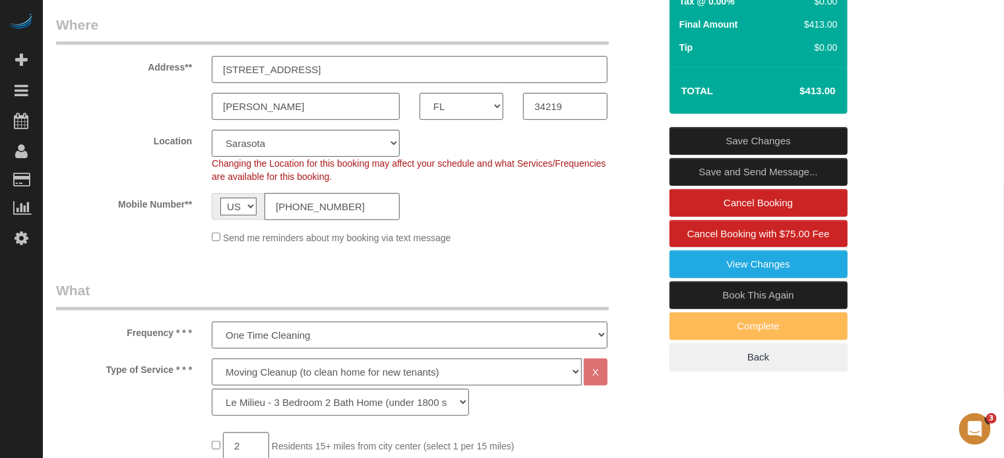
click at [370, 83] on input "11014 High Noon Trl" at bounding box center [410, 69] width 396 height 27
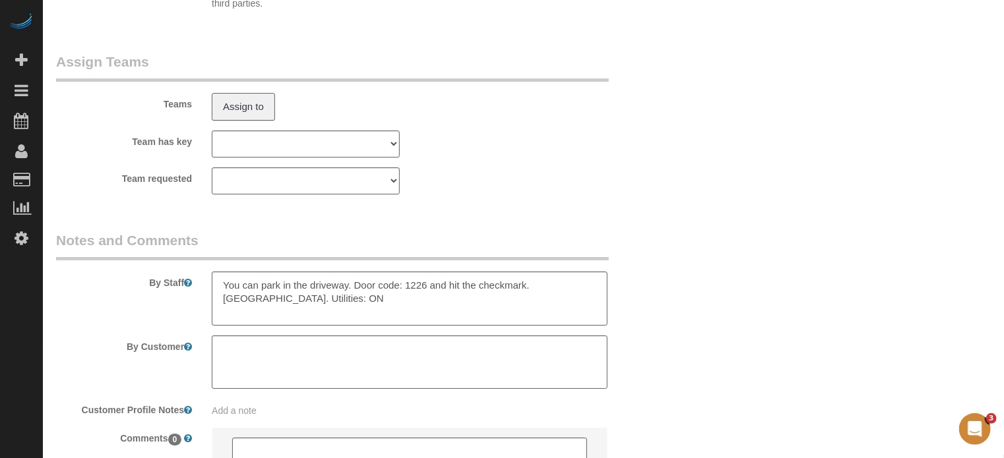
scroll to position [2325, 0]
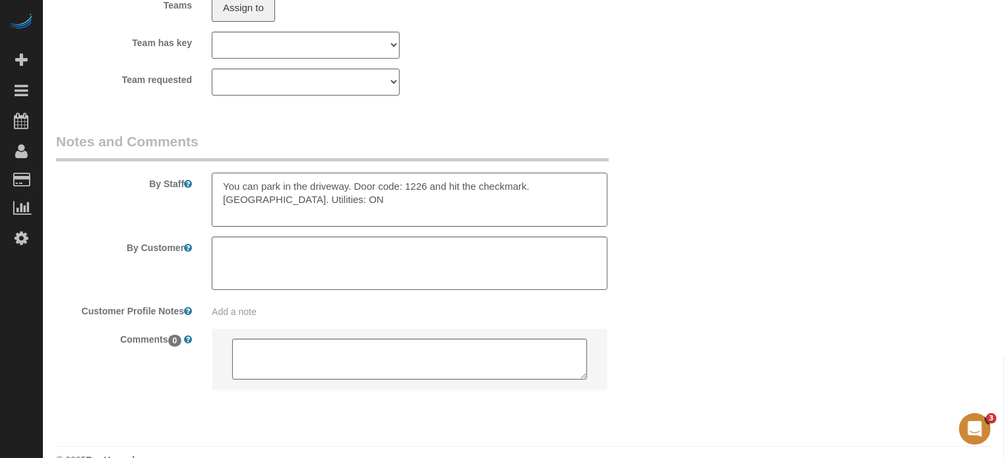
click at [278, 224] on textarea at bounding box center [410, 200] width 396 height 54
type textarea "You can park in the driveway. Door code: 1226 and hit the checkmark. Vacant. Ut…"
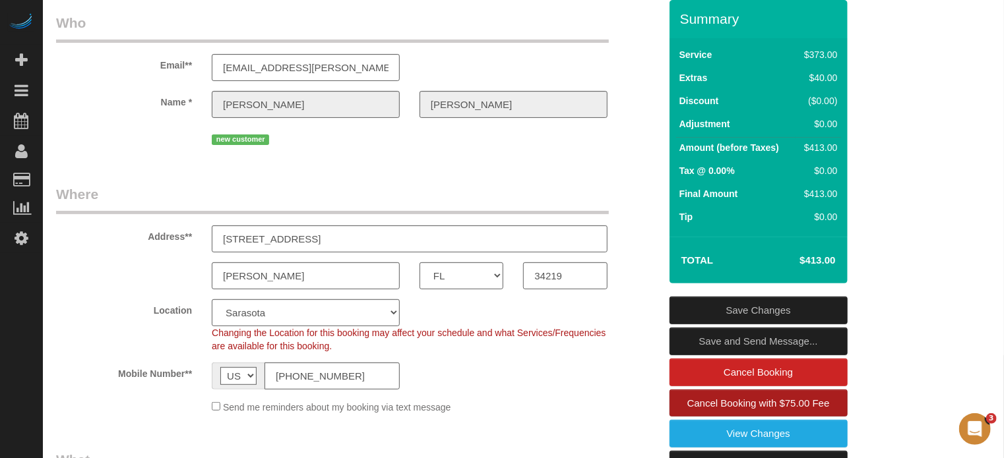
scroll to position [198, 0]
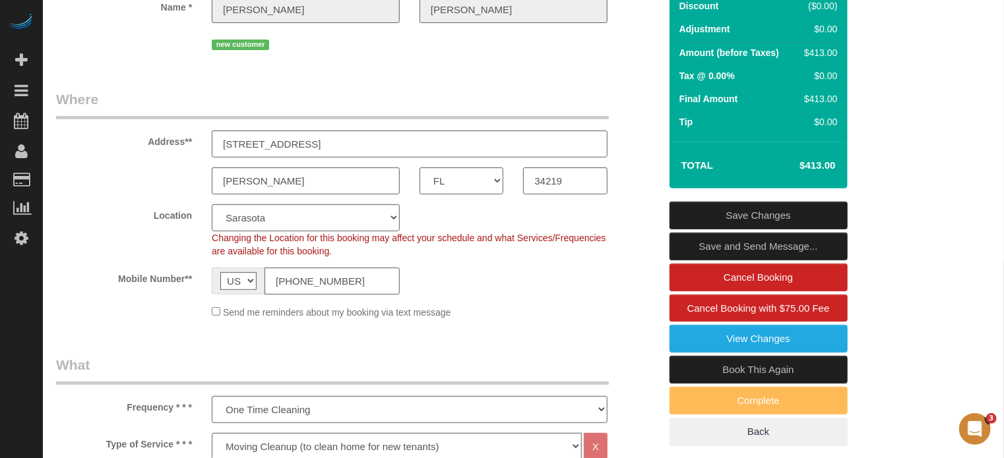
click at [748, 222] on link "Save Changes" at bounding box center [758, 216] width 178 height 28
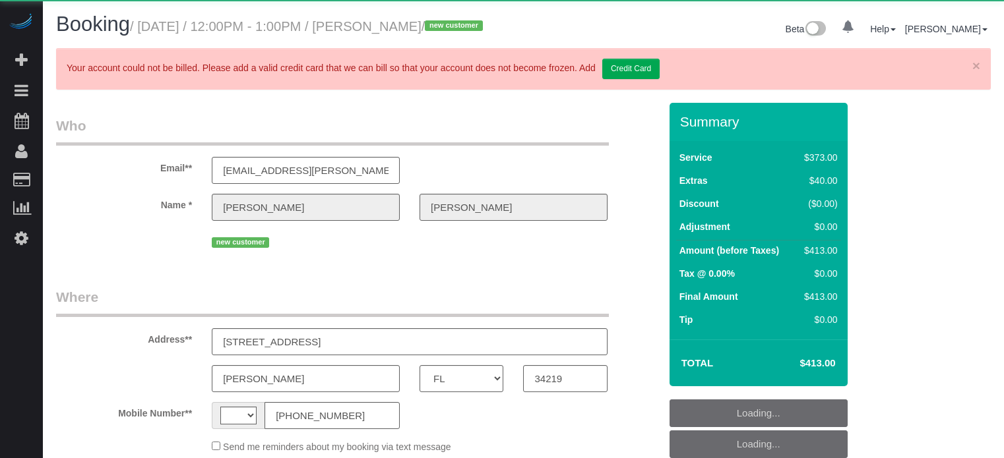
select select "FL"
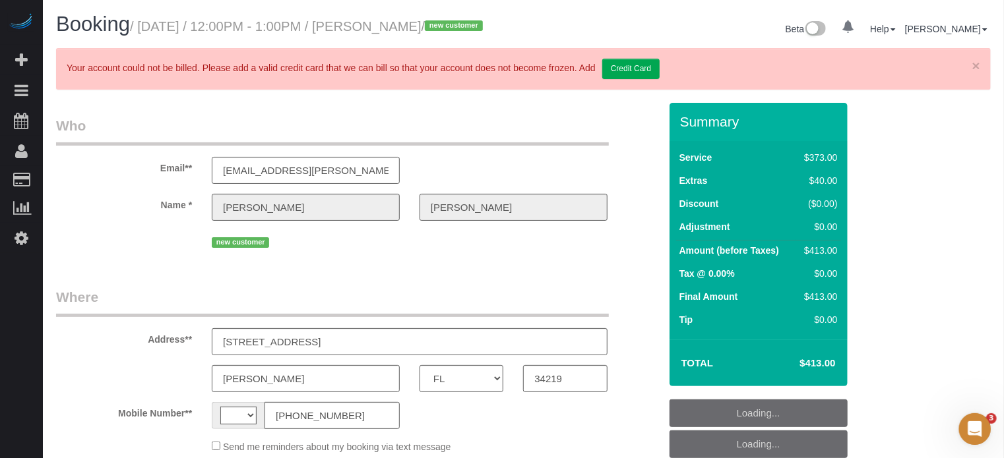
select select "string:US"
select select "object:645"
select select "string:fspay-29fd7fa4-bc9c-4cb8-ad7f-c3a7aa5f4908"
select select "6"
select select "spot1"
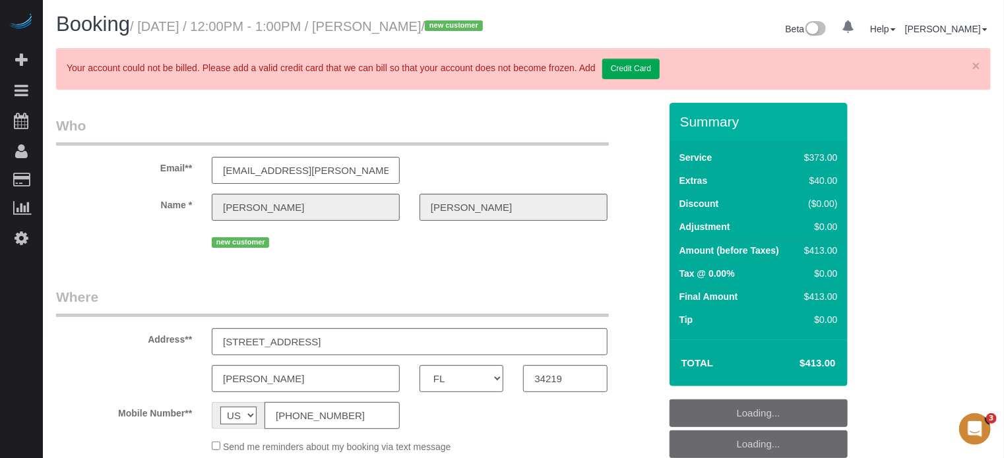
select select "number:9"
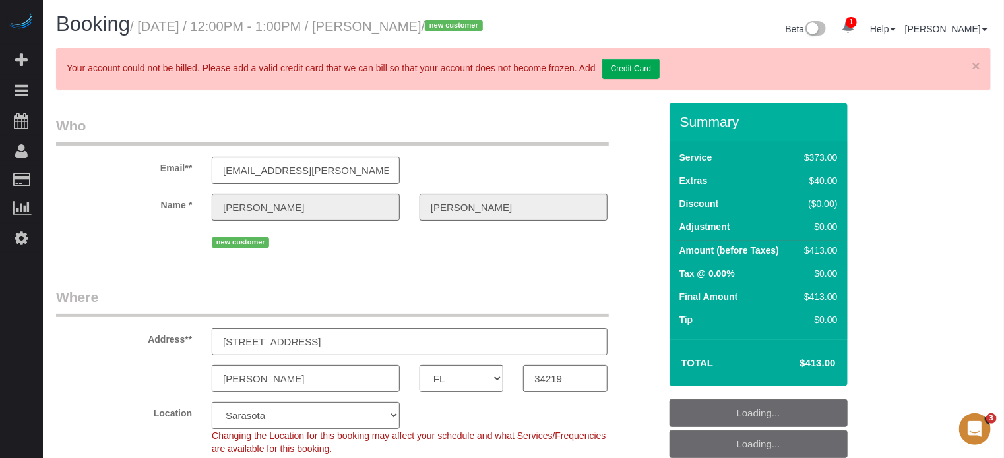
select select "object:855"
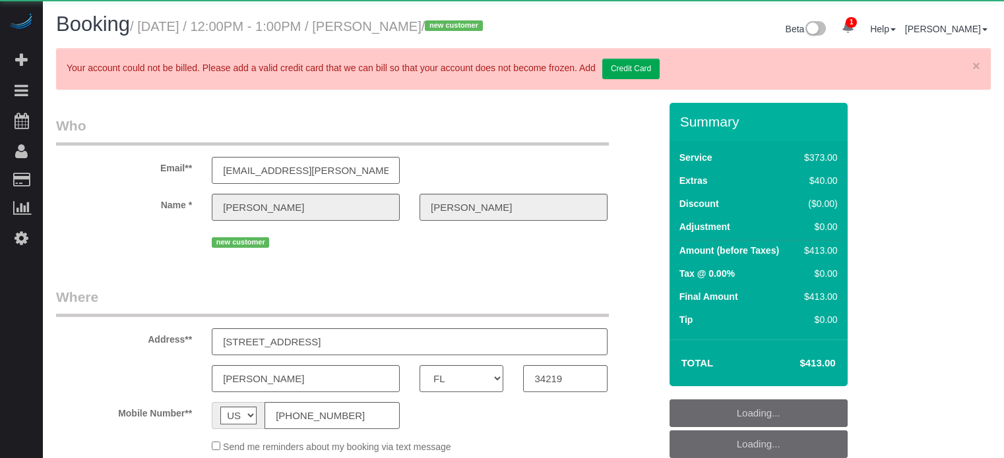
select select "FL"
select select "object:645"
select select "string:fspay-29fd7fa4-bc9c-4cb8-ad7f-c3a7aa5f4908"
select select "6"
select select "spot1"
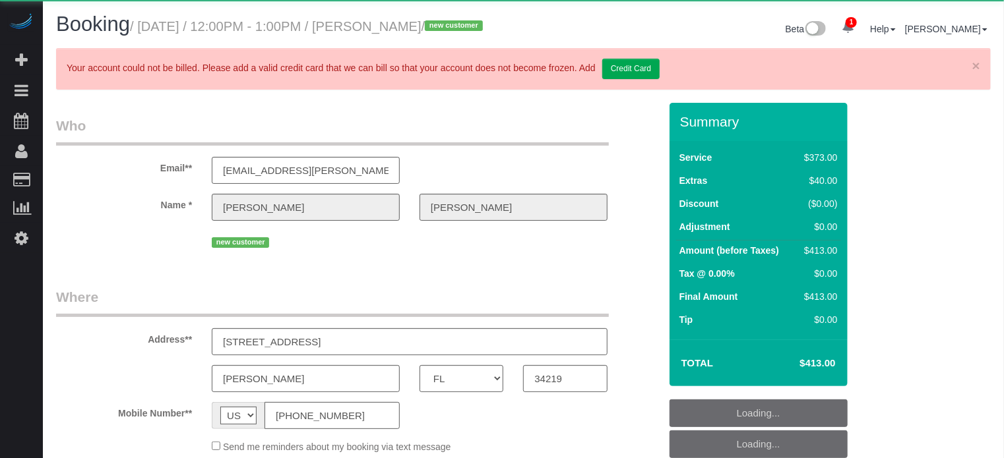
select select "number:9"
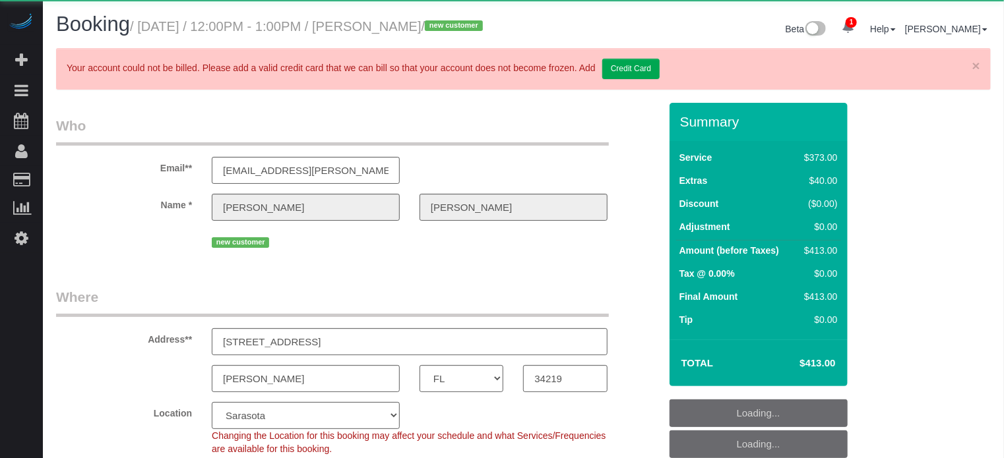
select select "spot18"
select select "object:855"
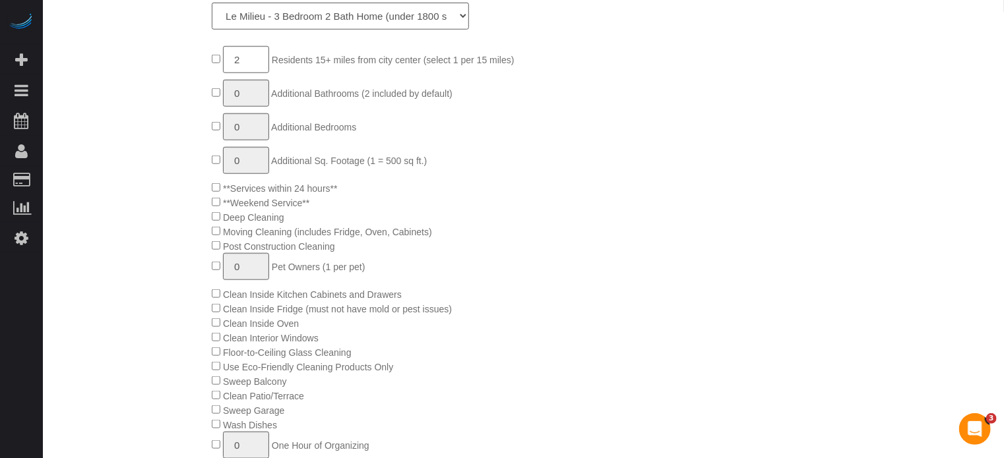
scroll to position [329, 0]
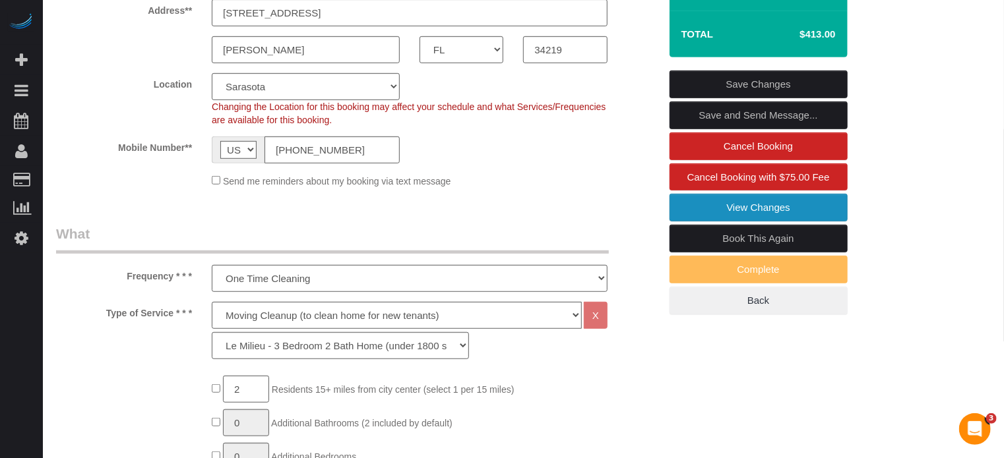
click at [731, 222] on link "View Changes" at bounding box center [758, 208] width 178 height 28
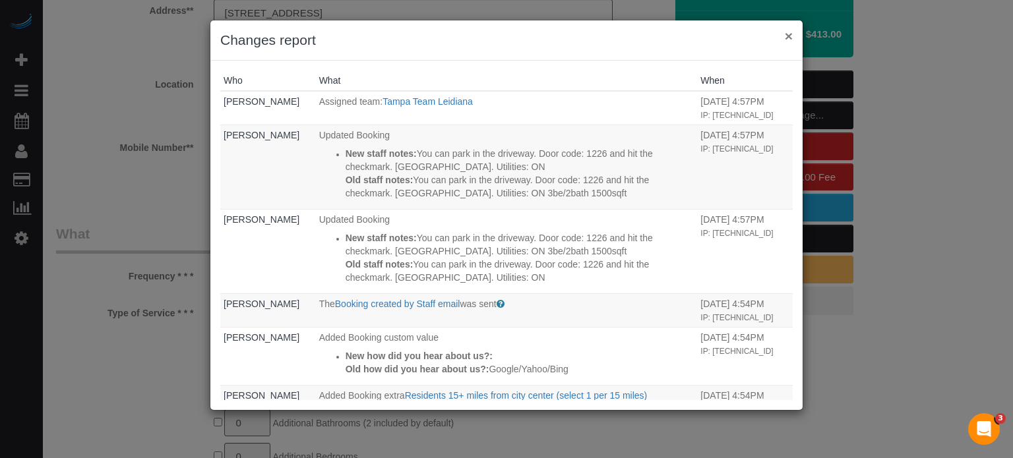
click at [790, 31] on button "×" at bounding box center [789, 36] width 8 height 14
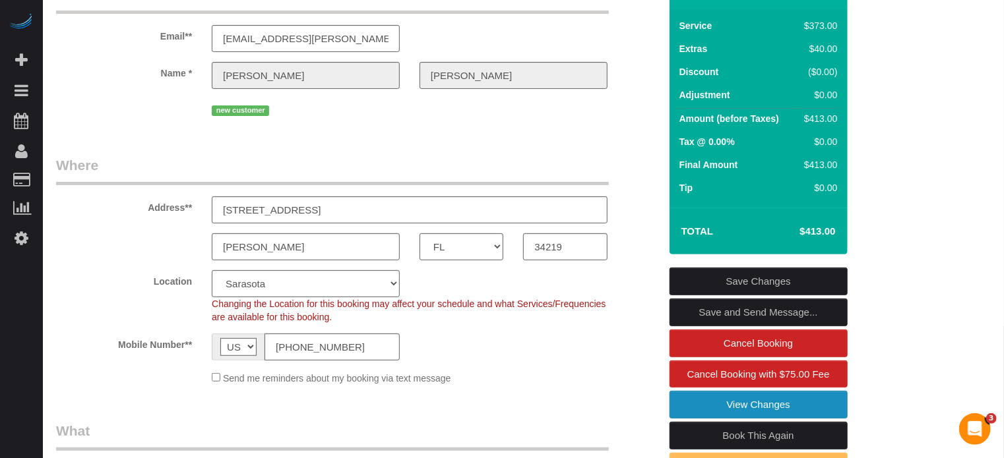
scroll to position [131, 0]
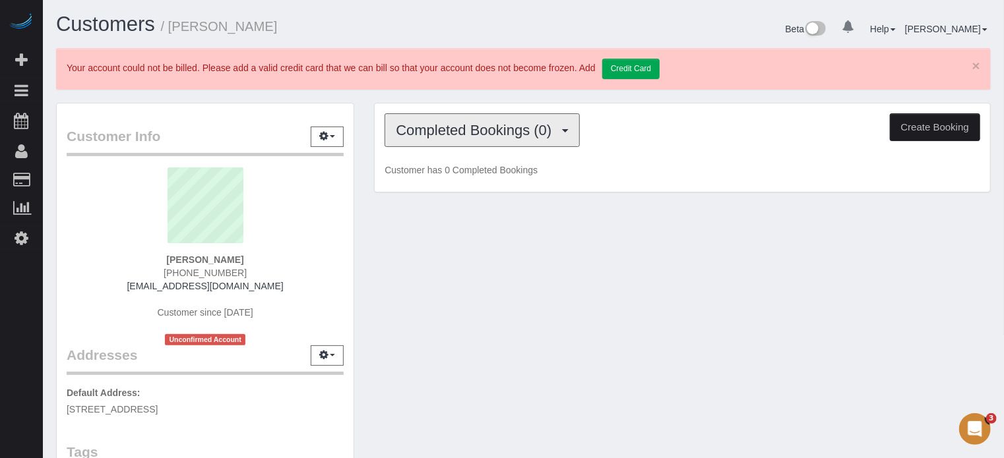
click at [419, 129] on span "Completed Bookings (0)" at bounding box center [477, 130] width 162 height 16
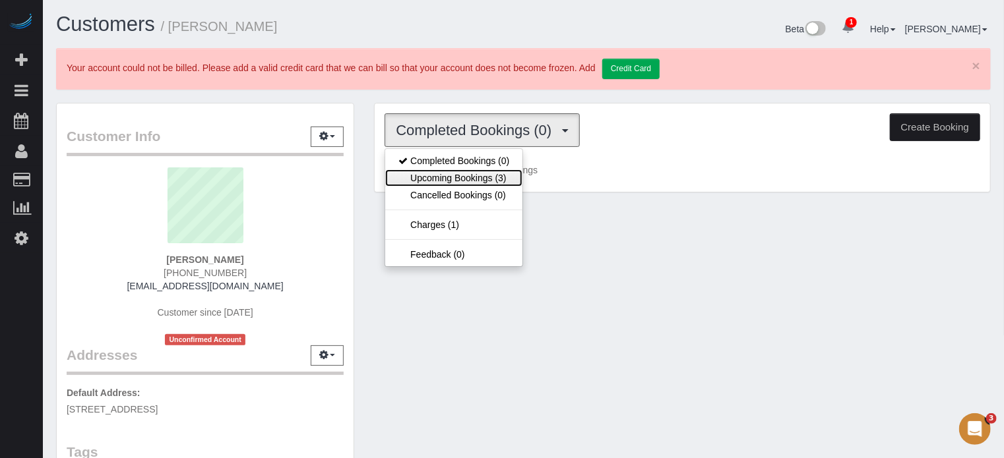
click at [432, 173] on link "Upcoming Bookings (3)" at bounding box center [453, 177] width 137 height 17
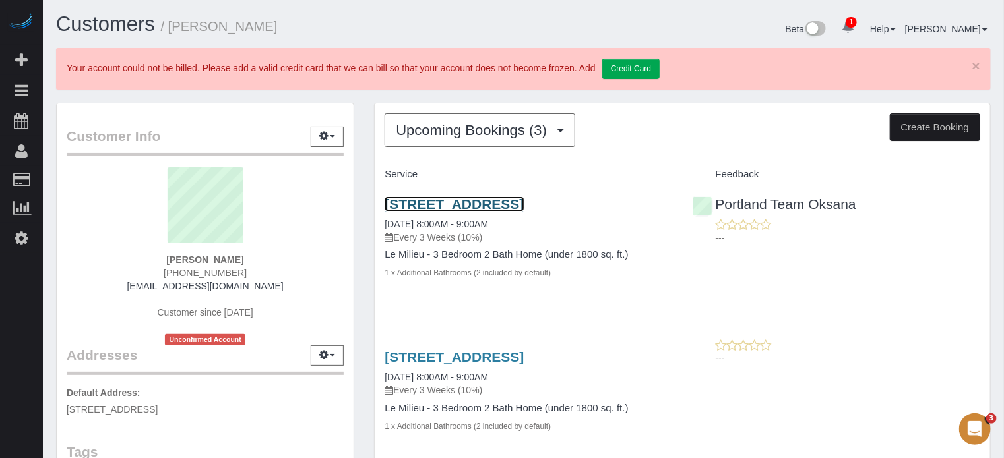
click at [446, 206] on link "[STREET_ADDRESS]" at bounding box center [453, 203] width 139 height 15
click at [487, 206] on link "[STREET_ADDRESS]" at bounding box center [453, 203] width 139 height 15
click at [901, 328] on div "Service Feedback [STREET_ADDRESS] [DATE] 8:00AM - 9:00AM Every 3 Weeks (10%) Le…" at bounding box center [681, 395] width 595 height 462
click at [363, 224] on div "Customer Info Edit Contact Info Send Message Email Preferences Special Sales Ta…" at bounding box center [205, 428] width 318 height 651
click at [220, 269] on span "[PHONE_NUMBER]" at bounding box center [205, 273] width 83 height 11
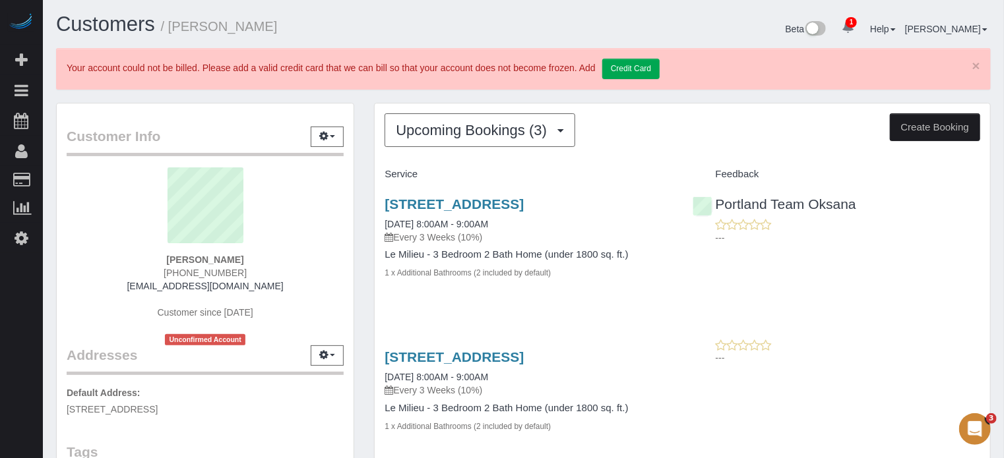
click at [220, 269] on span "[PHONE_NUMBER]" at bounding box center [205, 273] width 83 height 11
copy div "[PHONE_NUMBER]"
click at [372, 189] on div "Upcoming Bookings (3) Completed Bookings (0) Upcoming Bookings (3) Cancelled Bo…" at bounding box center [682, 392] width 636 height 579
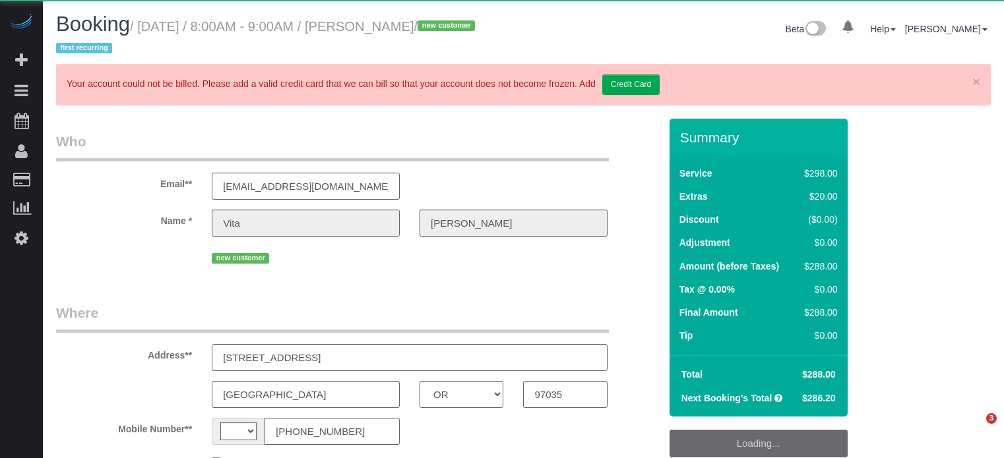
select select "OR"
select select "string:[GEOGRAPHIC_DATA]"
select select "object:786"
select select "string:fspay-697a2dab-71cf-4856-a068-05ef7c824974"
select select "5"
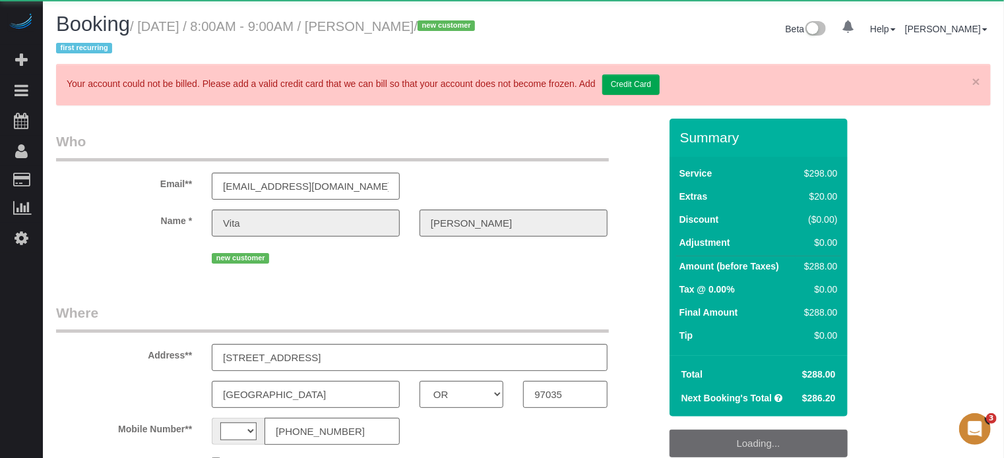
select select "spot1"
select select "number:9"
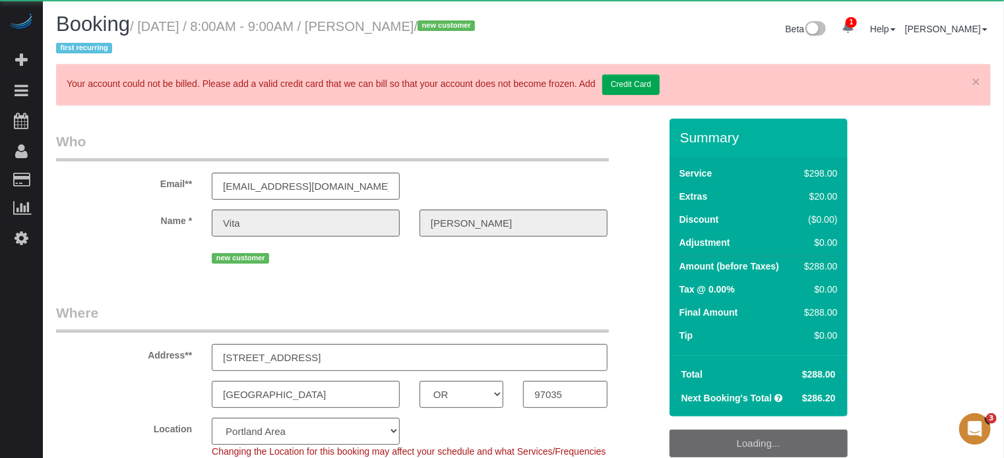
select select "object:870"
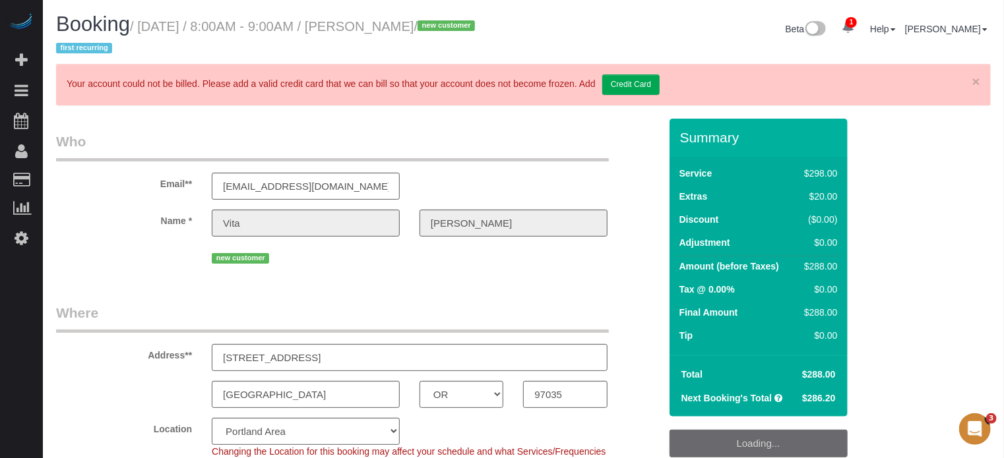
select select "spot14"
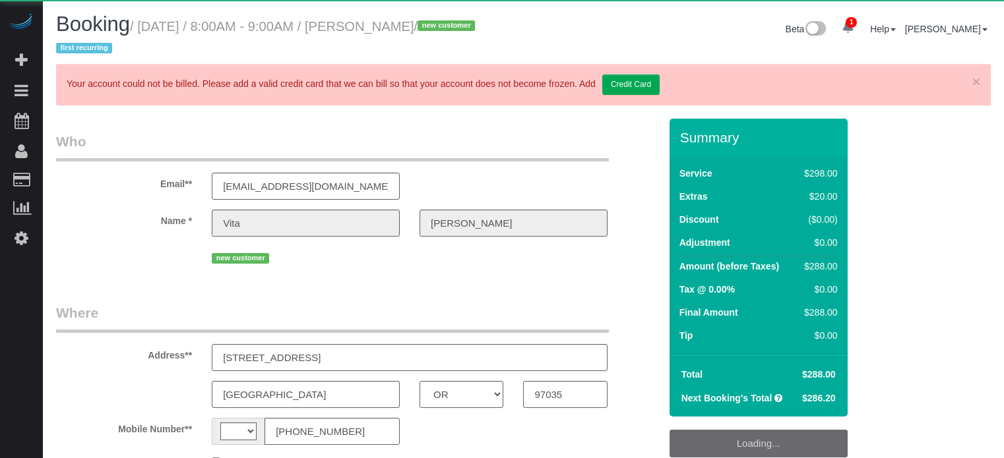
select select "OR"
select select "string:[GEOGRAPHIC_DATA]"
select select "object:408"
select select "string:fspay-697a2dab-71cf-4856-a068-05ef7c824974"
select select "number:9"
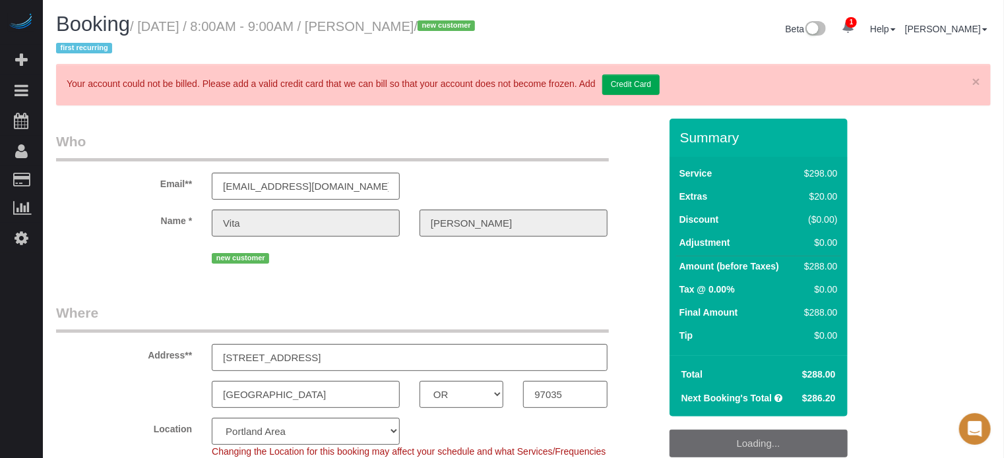
select select "object:870"
select select "5"
select select "spot1"
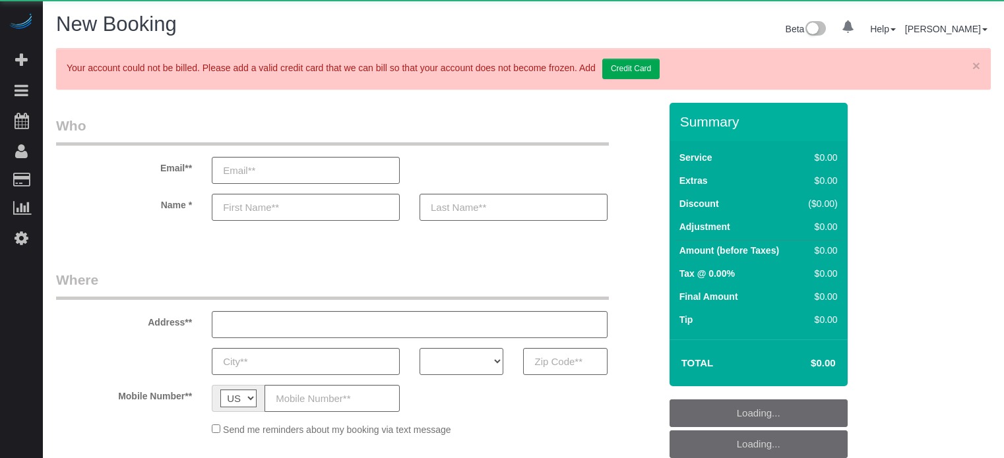
select select "number:9"
select select "object:1232"
select select "4"
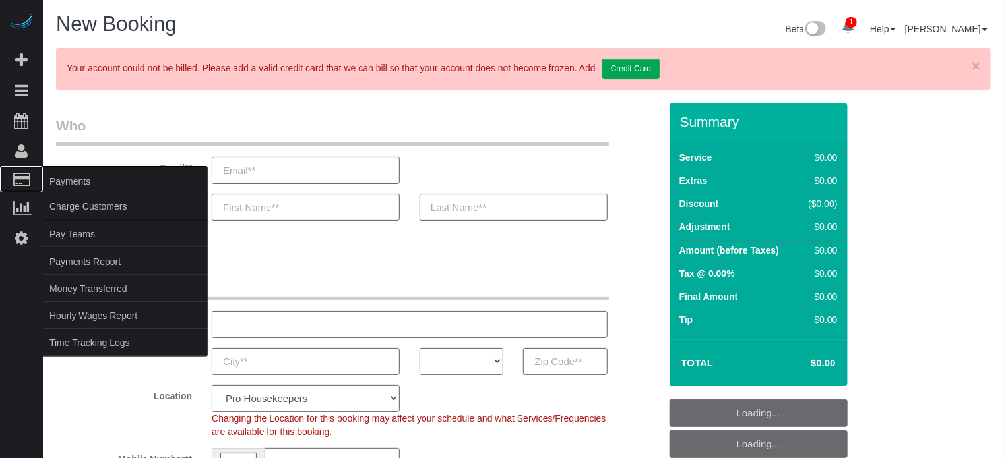
click at [55, 183] on span "Payments" at bounding box center [125, 181] width 165 height 30
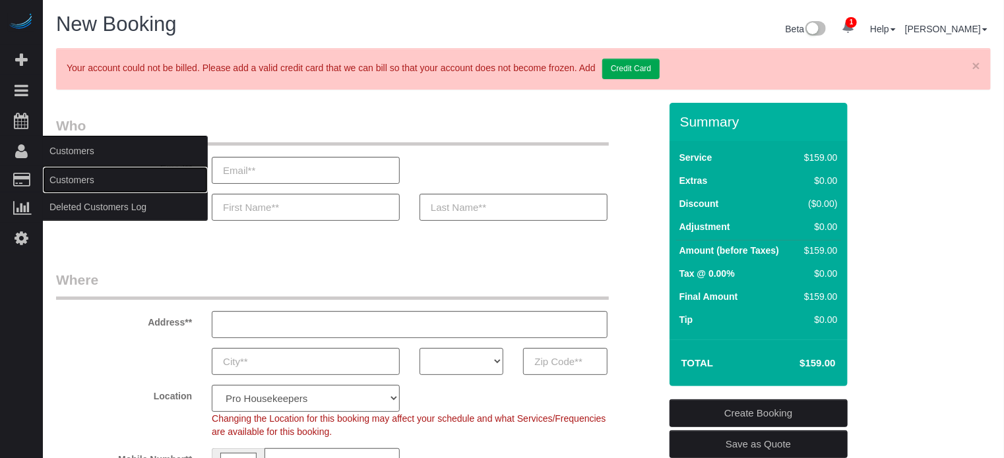
click at [76, 175] on link "Customers" at bounding box center [125, 180] width 165 height 26
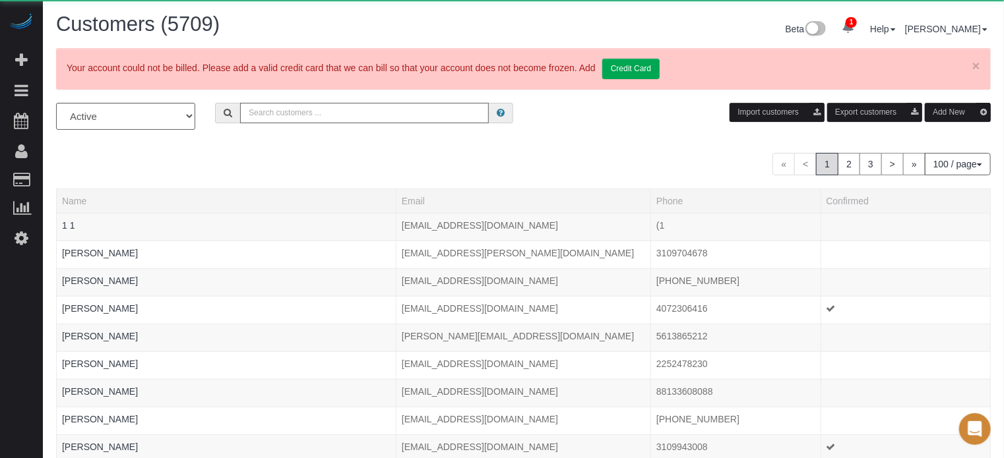
click at [303, 120] on input "text" at bounding box center [364, 113] width 249 height 20
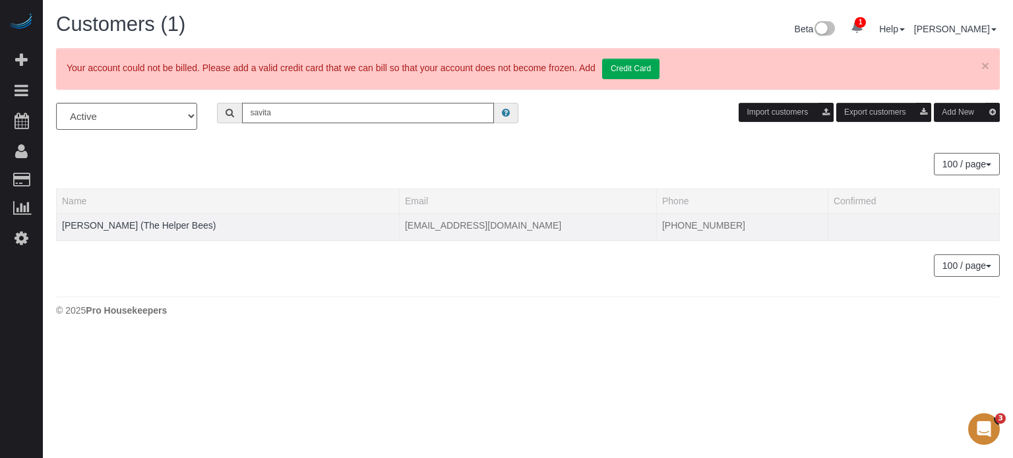
type input "savita"
click at [162, 216] on td "[PERSON_NAME] (The Helper Bees)" at bounding box center [228, 227] width 343 height 28
click at [164, 222] on link "[PERSON_NAME] (The Helper Bees)" at bounding box center [139, 225] width 154 height 11
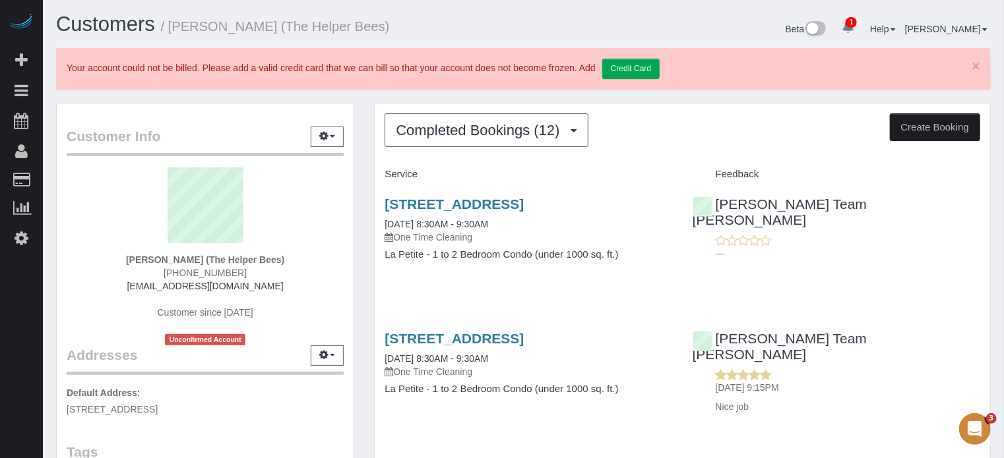
click at [185, 274] on span "[PHONE_NUMBER]" at bounding box center [205, 273] width 83 height 11
copy div "[PHONE_NUMBER]"
click at [80, 216] on sui-profile-pic at bounding box center [204, 210] width 257 height 86
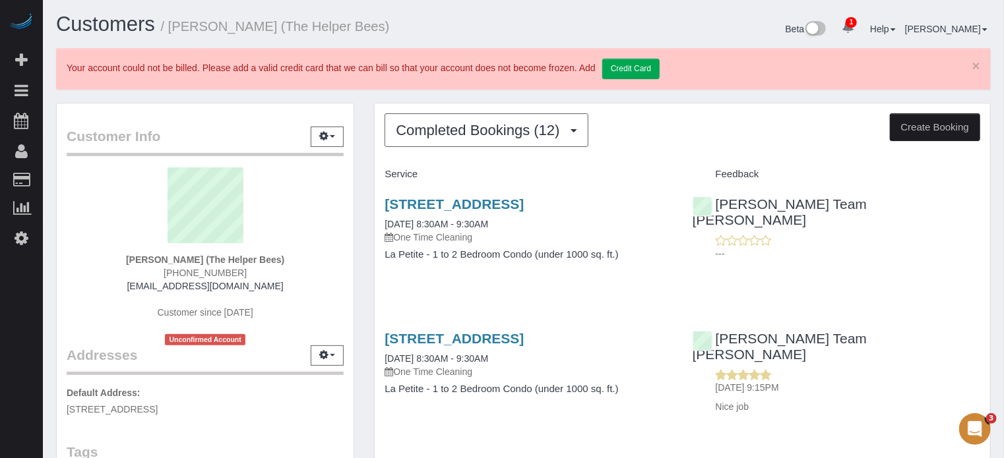
click at [393, 210] on link "2604 S Four Peaks Way, Chandler, AZ 85286" at bounding box center [453, 203] width 139 height 15
click at [984, 355] on div "Chandler Team Michelle 07/14/2025 9:15PM Nice job" at bounding box center [835, 370] width 307 height 100
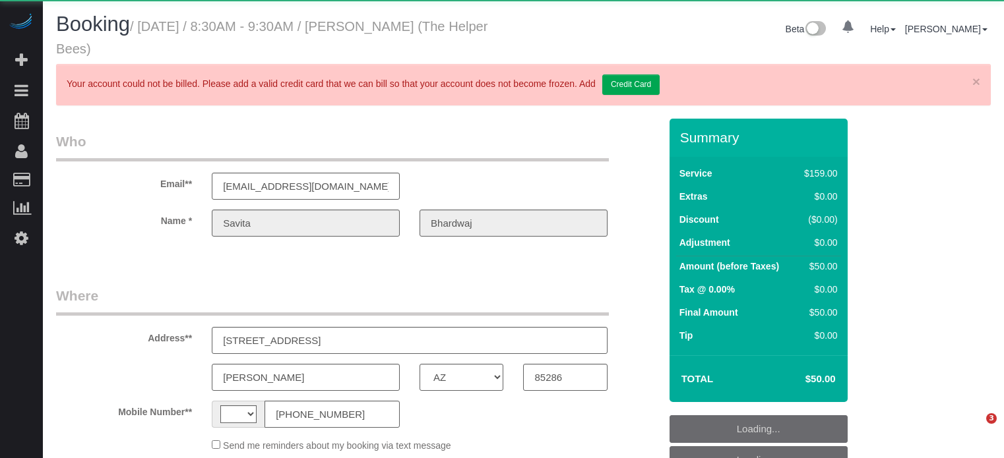
select select "AZ"
select select "string:US"
select select "string:fspay-82df2ad7-001a-4b26-b72c-4189f7716978"
select select "number:9"
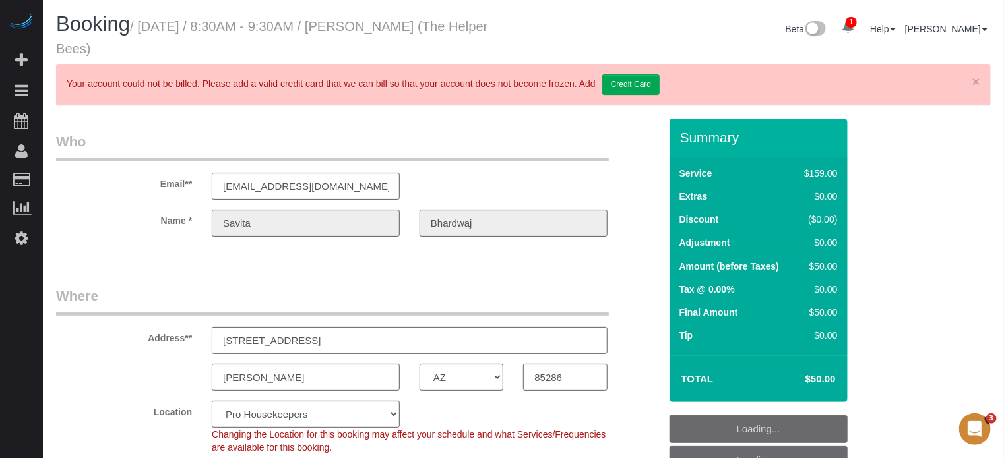
select select "object:1292"
select select "4"
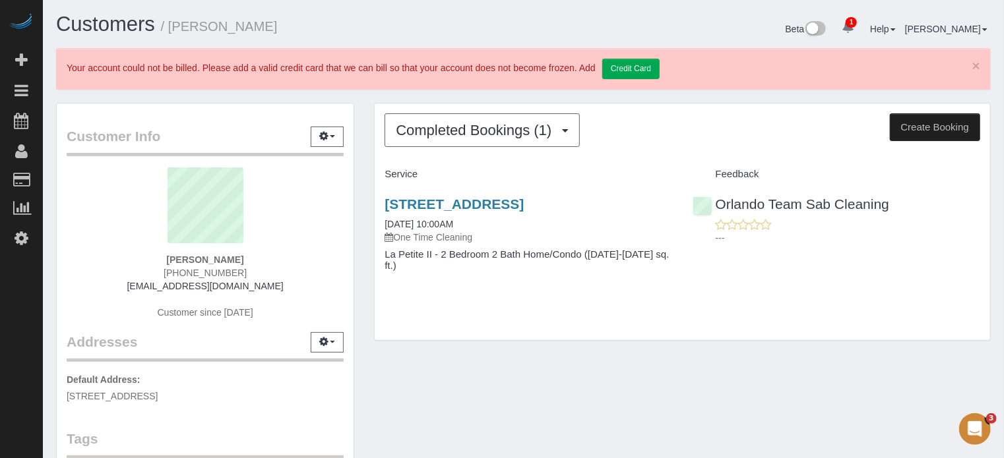
click at [368, 222] on div "Completed Bookings (1) Completed Bookings (1) Upcoming Bookings (0) Cancelled B…" at bounding box center [682, 229] width 636 height 252
click at [978, 65] on link "×" at bounding box center [976, 66] width 8 height 14
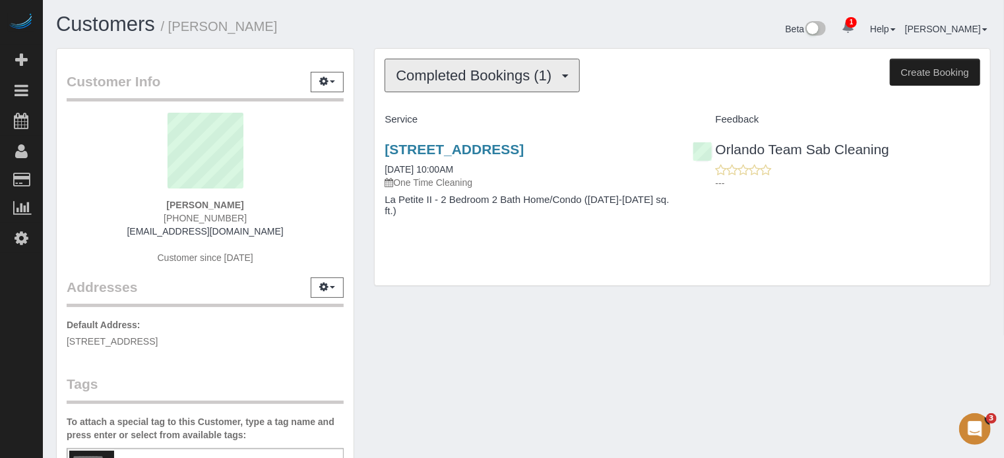
click at [564, 68] on button "Completed Bookings (1)" at bounding box center [481, 76] width 195 height 34
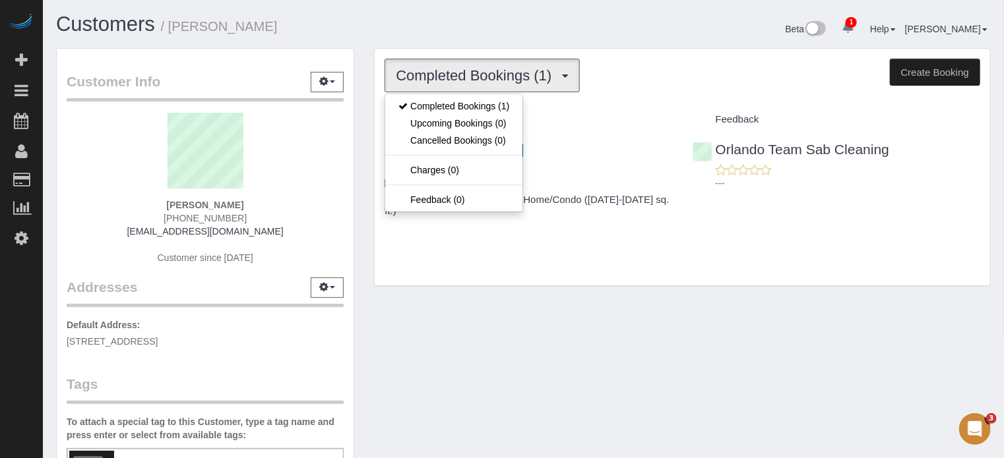
click at [466, 46] on div "Customers / [PERSON_NAME] Beta 1 Your Notifications You have 0 alerts × You hav…" at bounding box center [523, 30] width 954 height 35
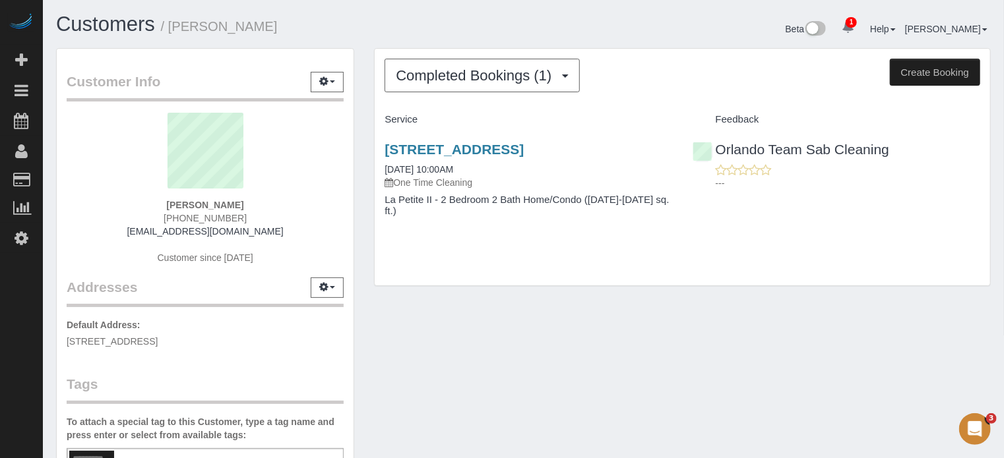
click at [217, 214] on span "[PHONE_NUMBER]" at bounding box center [205, 218] width 83 height 11
click at [692, 351] on div "Customer Info Edit Contact Info Send Message Email Preferences Special Sales Ta…" at bounding box center [523, 365] width 954 height 634
click at [372, 221] on div "Completed Bookings (1) Completed Bookings (1) Upcoming Bookings (0) Cancelled B…" at bounding box center [682, 174] width 636 height 252
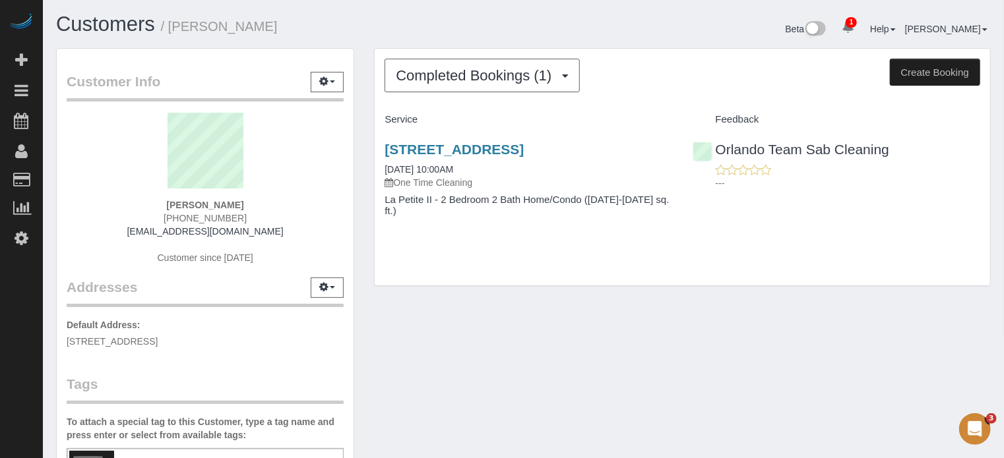
click at [546, 423] on div "Customer Info Edit Contact Info Send Message Email Preferences Special Sales Ta…" at bounding box center [523, 365] width 954 height 634
